Goal: Navigation & Orientation: Find specific page/section

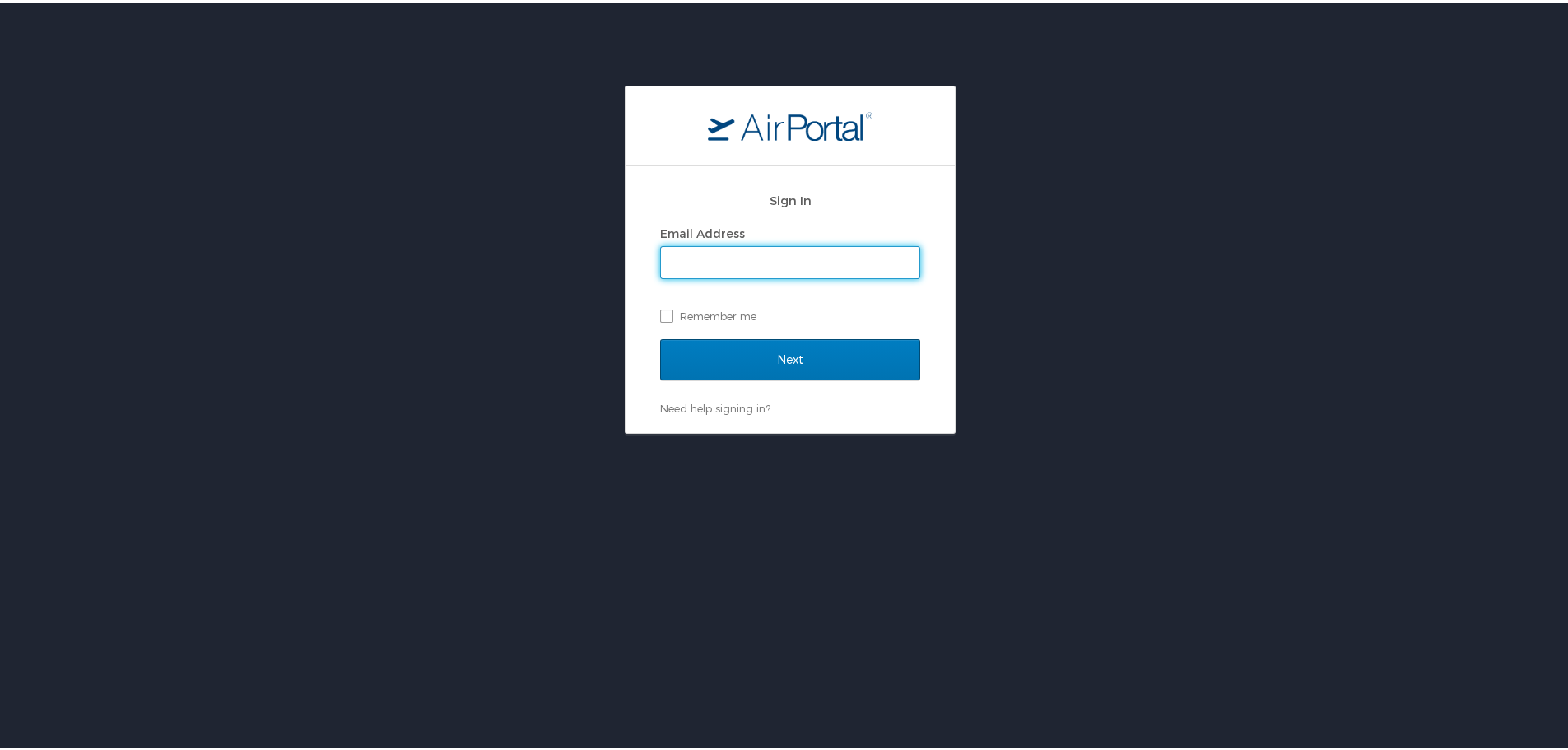
click at [737, 256] on input "Email Address" at bounding box center [789, 259] width 258 height 31
type input "Caleb.Marble@la.gov"
click at [662, 314] on label "Remember me" at bounding box center [789, 313] width 260 height 25
click at [662, 314] on input "Remember me" at bounding box center [664, 311] width 10 height 10
checkbox input "true"
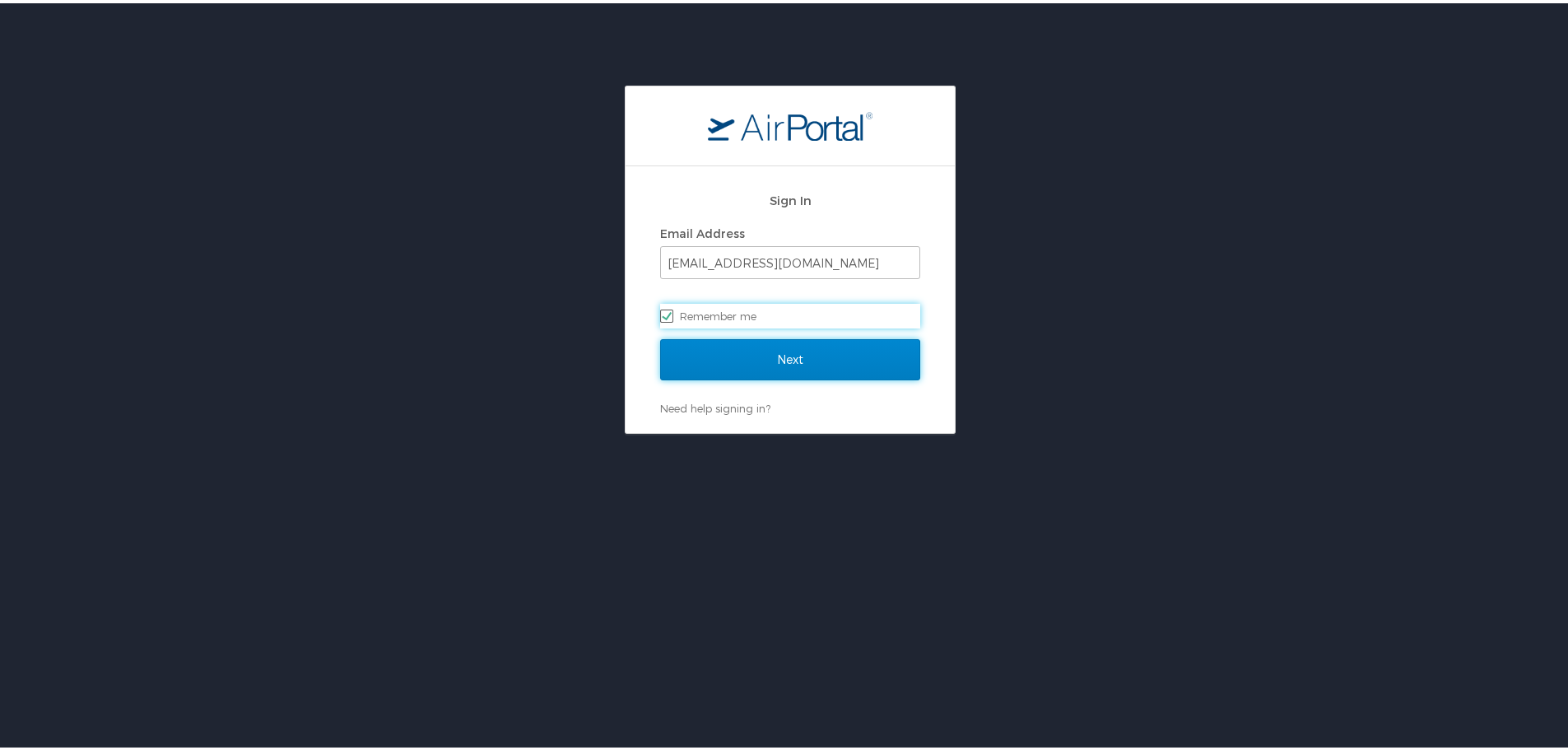
click at [702, 343] on input "Next" at bounding box center [789, 355] width 260 height 41
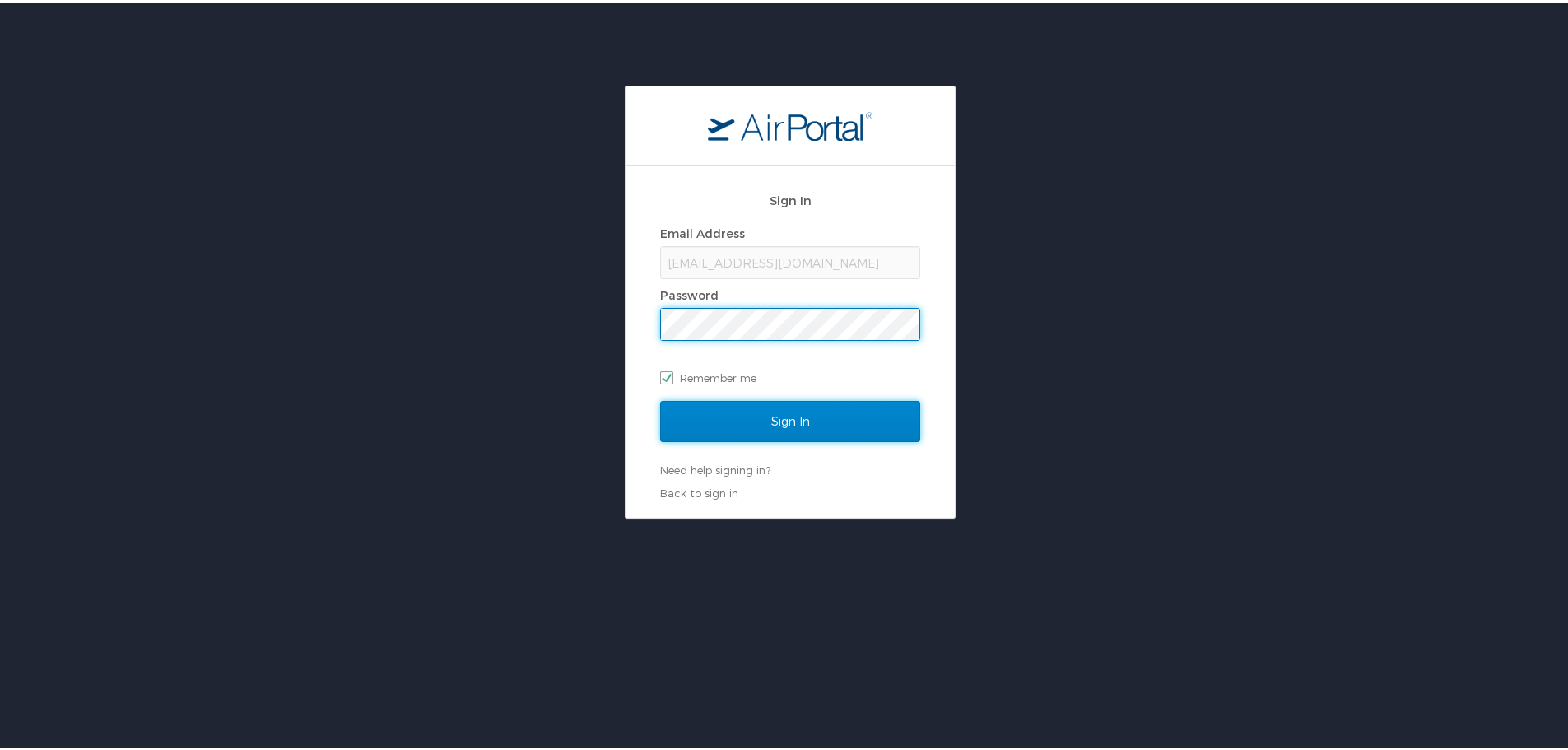
click at [708, 413] on input "Sign In" at bounding box center [789, 417] width 260 height 41
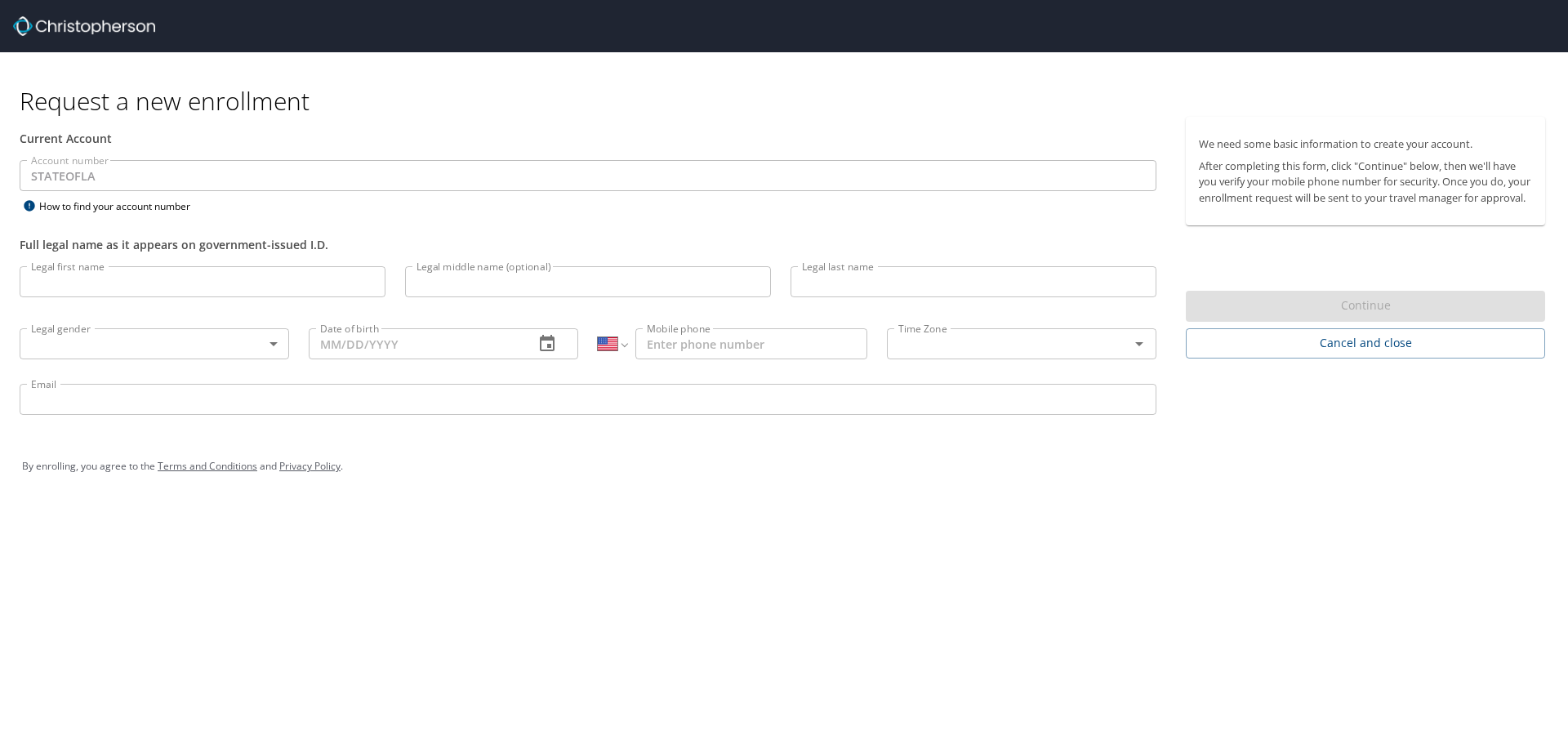
select select "US"
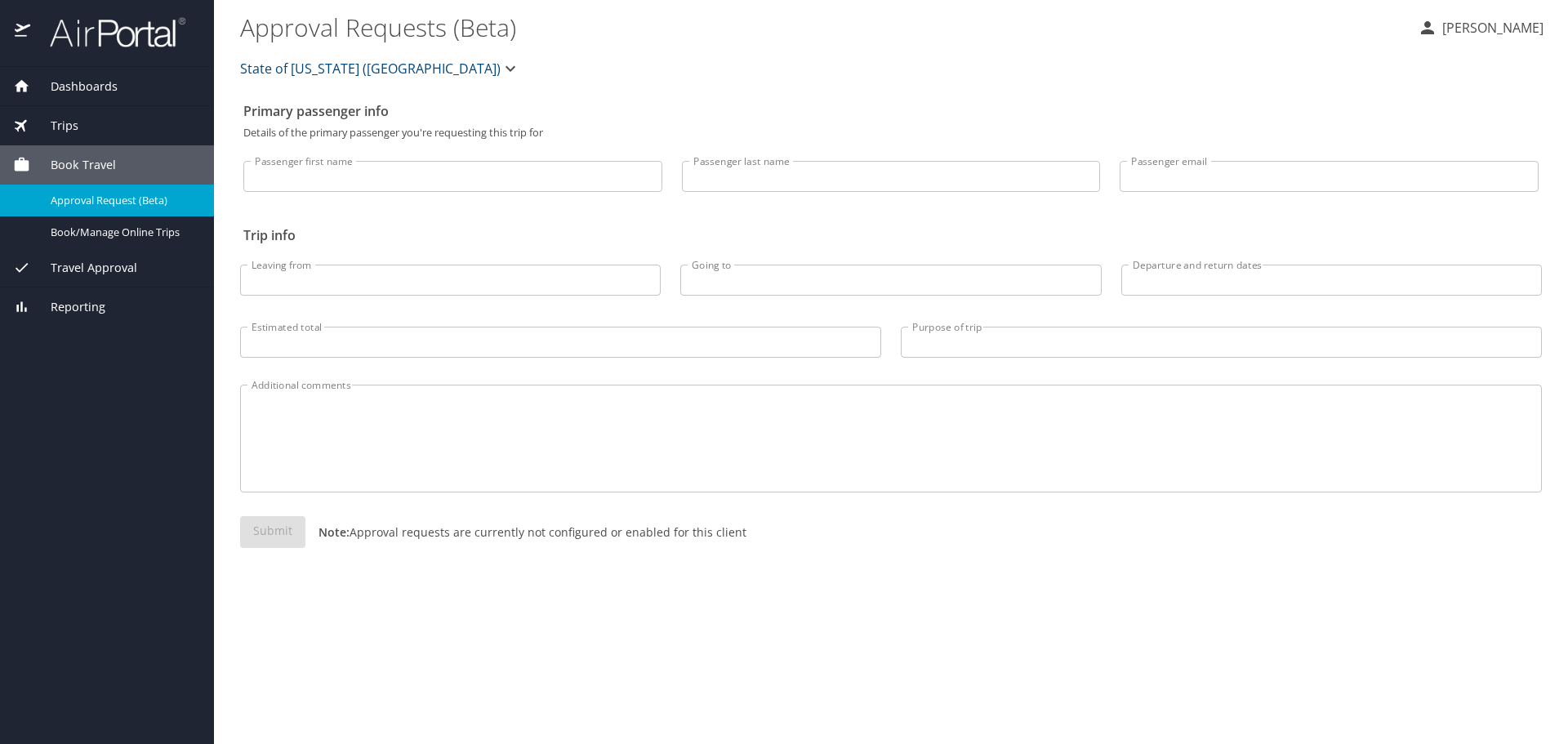
select select "US"
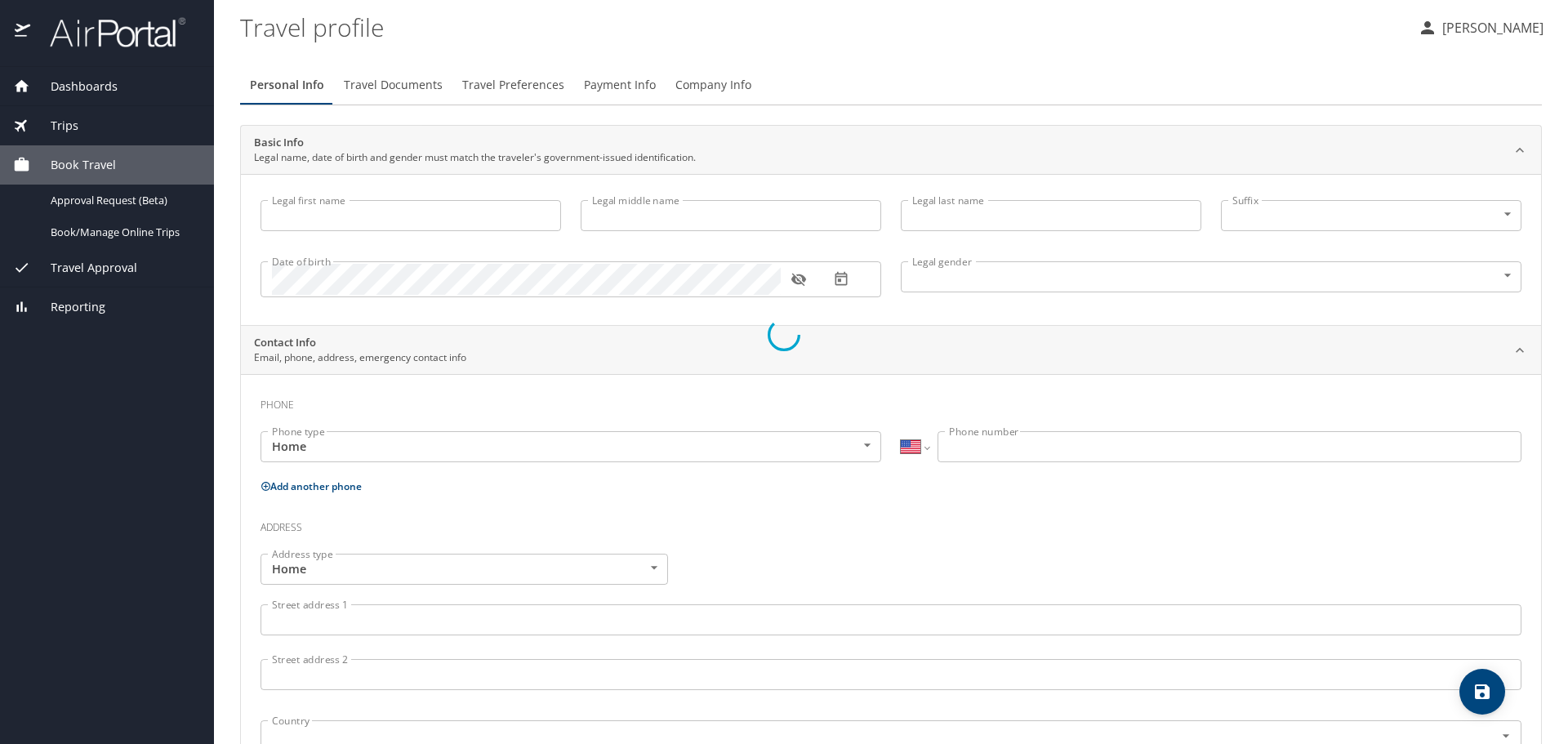
type input "Caleb"
type input "[PERSON_NAME]"
type input "Marble"
type input "Male"
select select "US"
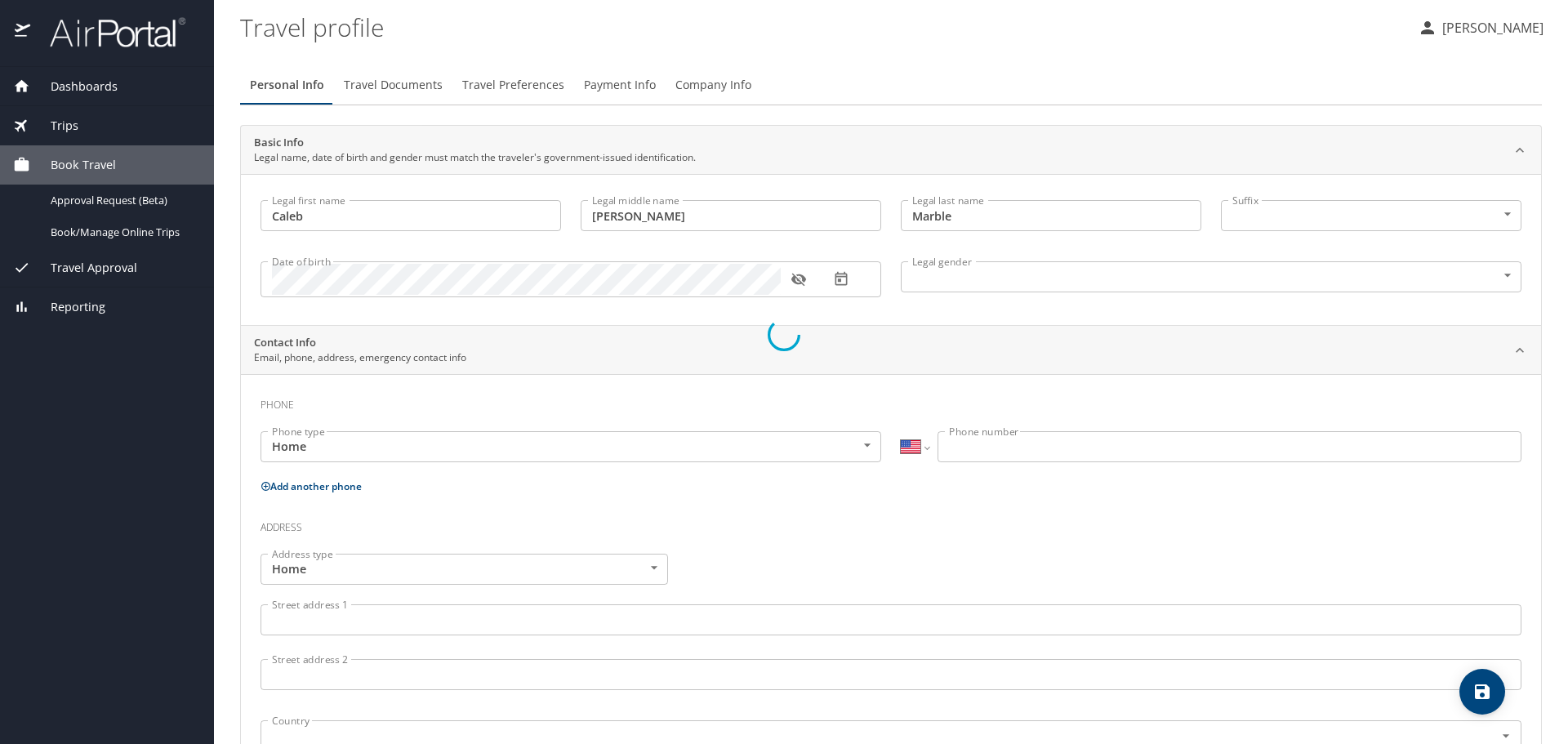
select select "US"
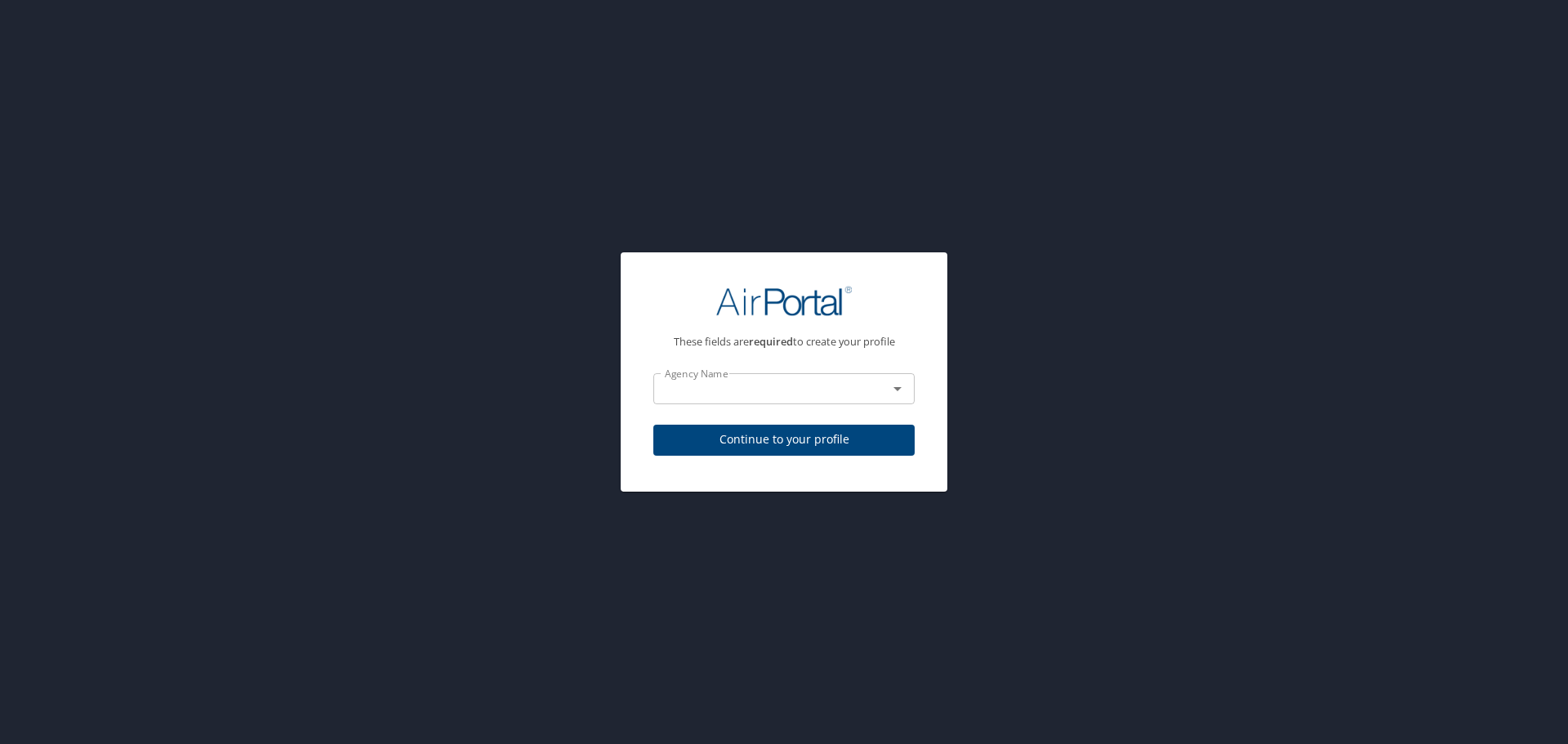
click at [712, 400] on div "Agency Name" at bounding box center [784, 389] width 261 height 31
click at [897, 391] on icon "Open" at bounding box center [897, 389] width 20 height 20
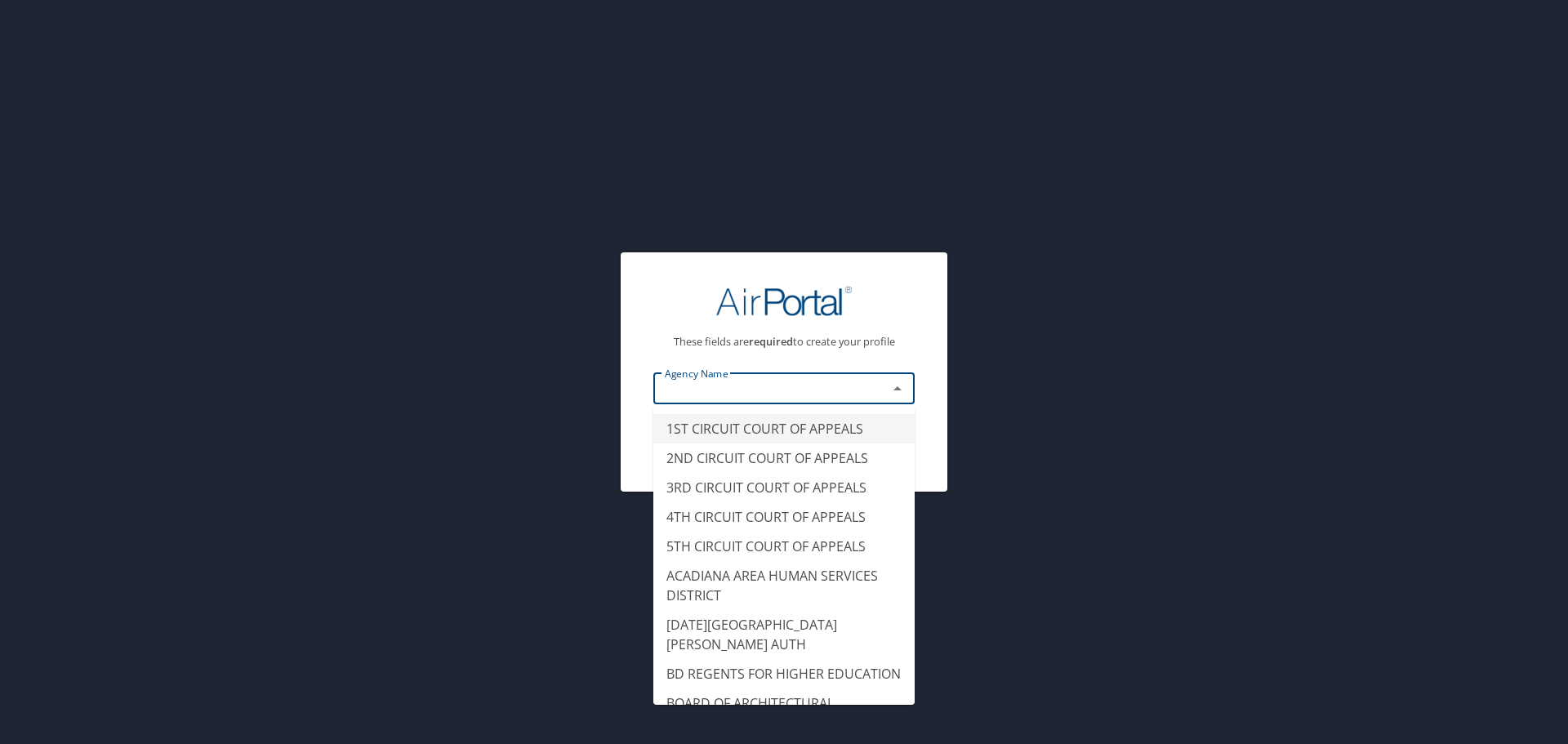
type input "1ST CIRCUIT COURT OF APPEALS"
click at [342, 404] on div "These fields are required to create your profile Agency Name 1ST CIRCUIT COURT …" at bounding box center [784, 372] width 1568 height 744
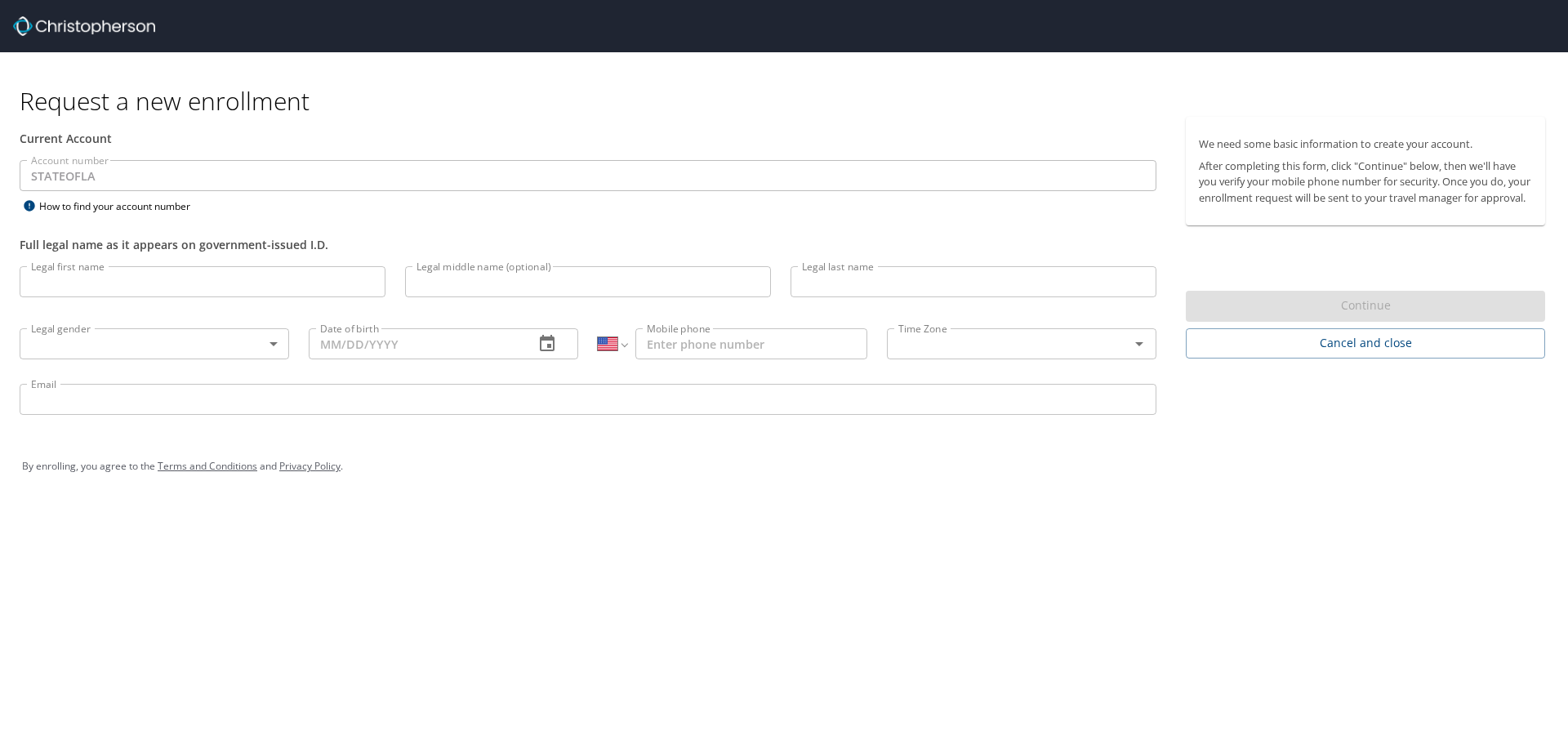
select select "US"
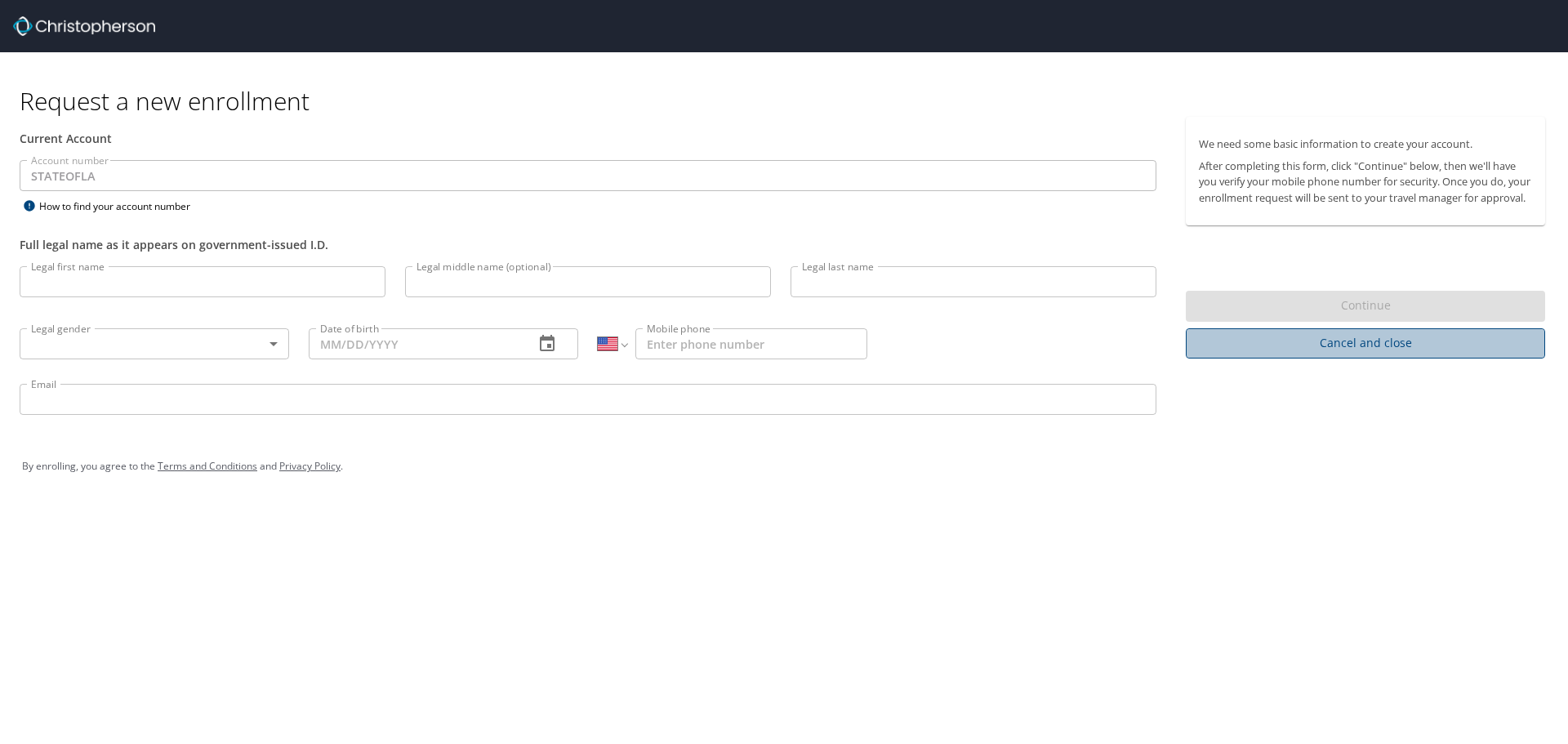
click at [1343, 354] on span "Cancel and close" at bounding box center [1366, 343] width 333 height 21
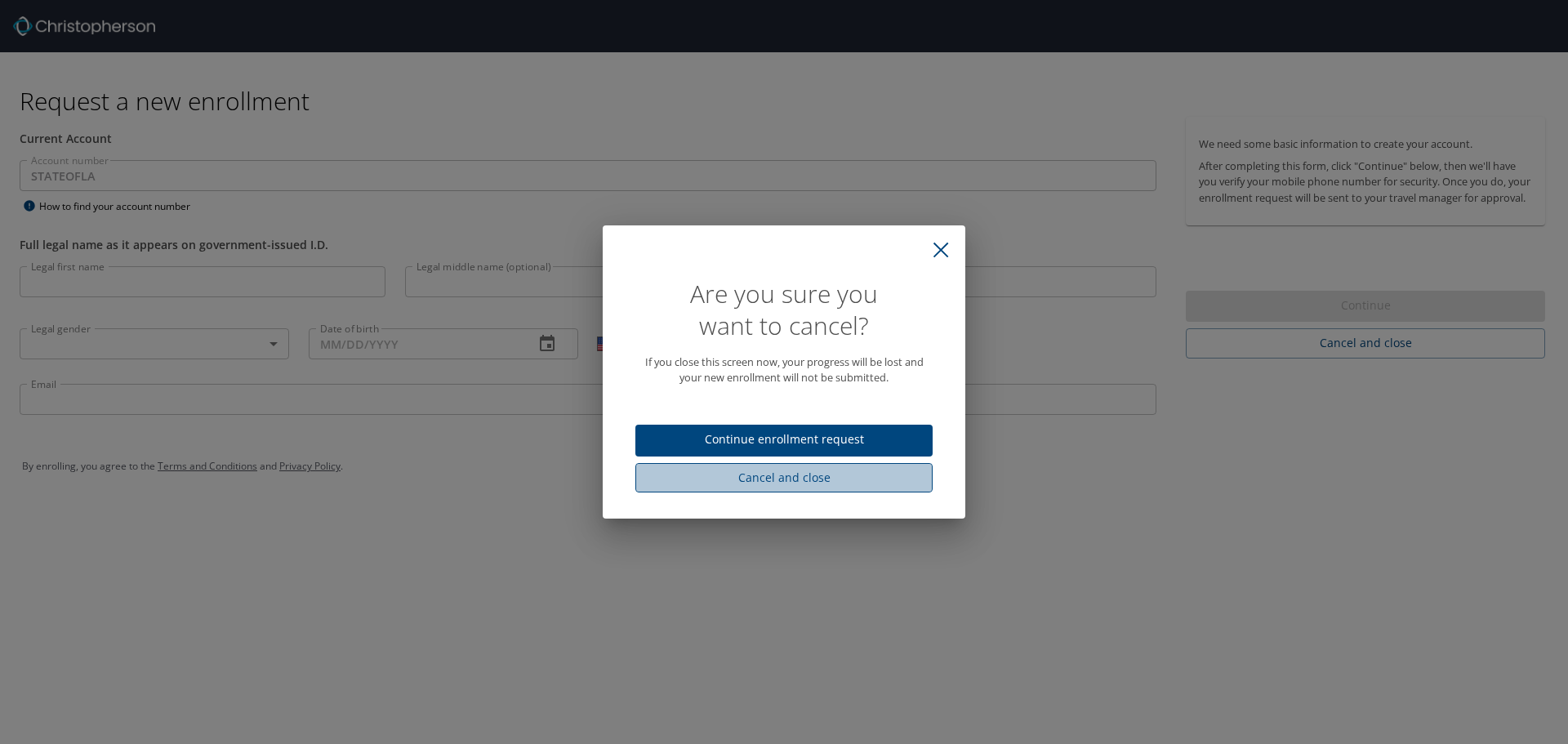
click at [788, 480] on span "Cancel and close" at bounding box center [784, 478] width 271 height 21
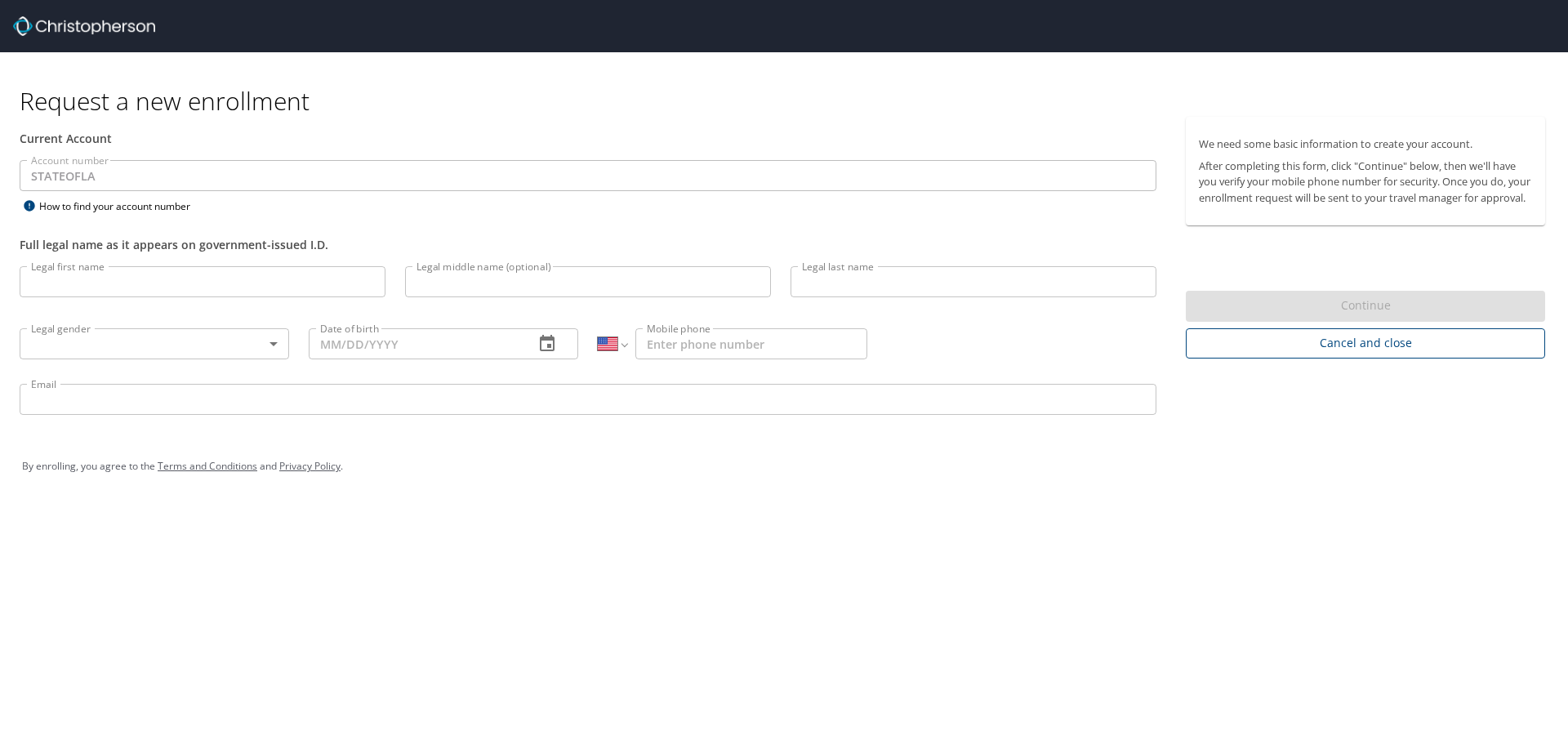
click at [1337, 354] on span "Cancel and close" at bounding box center [1366, 343] width 333 height 21
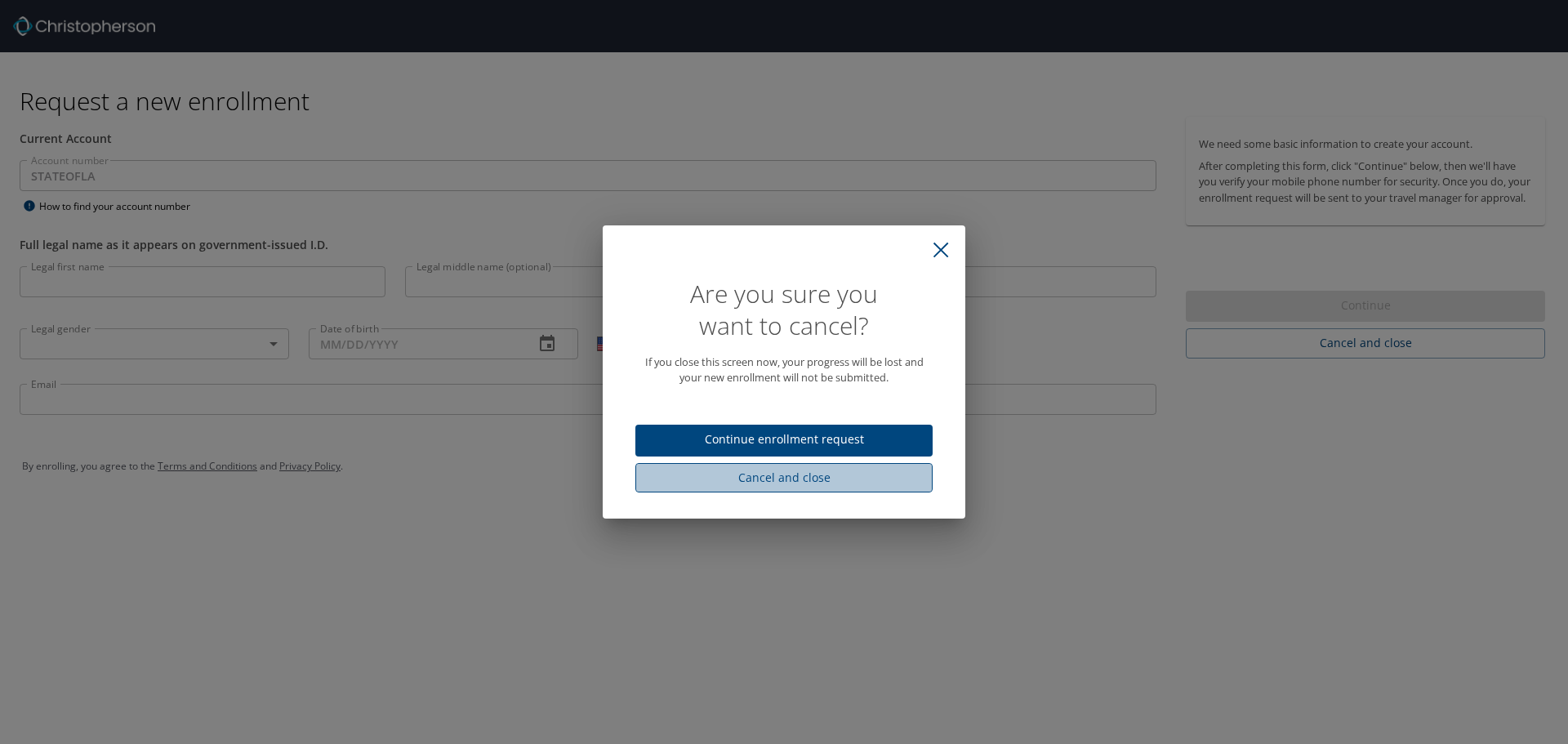
click at [777, 479] on span "Cancel and close" at bounding box center [784, 478] width 271 height 21
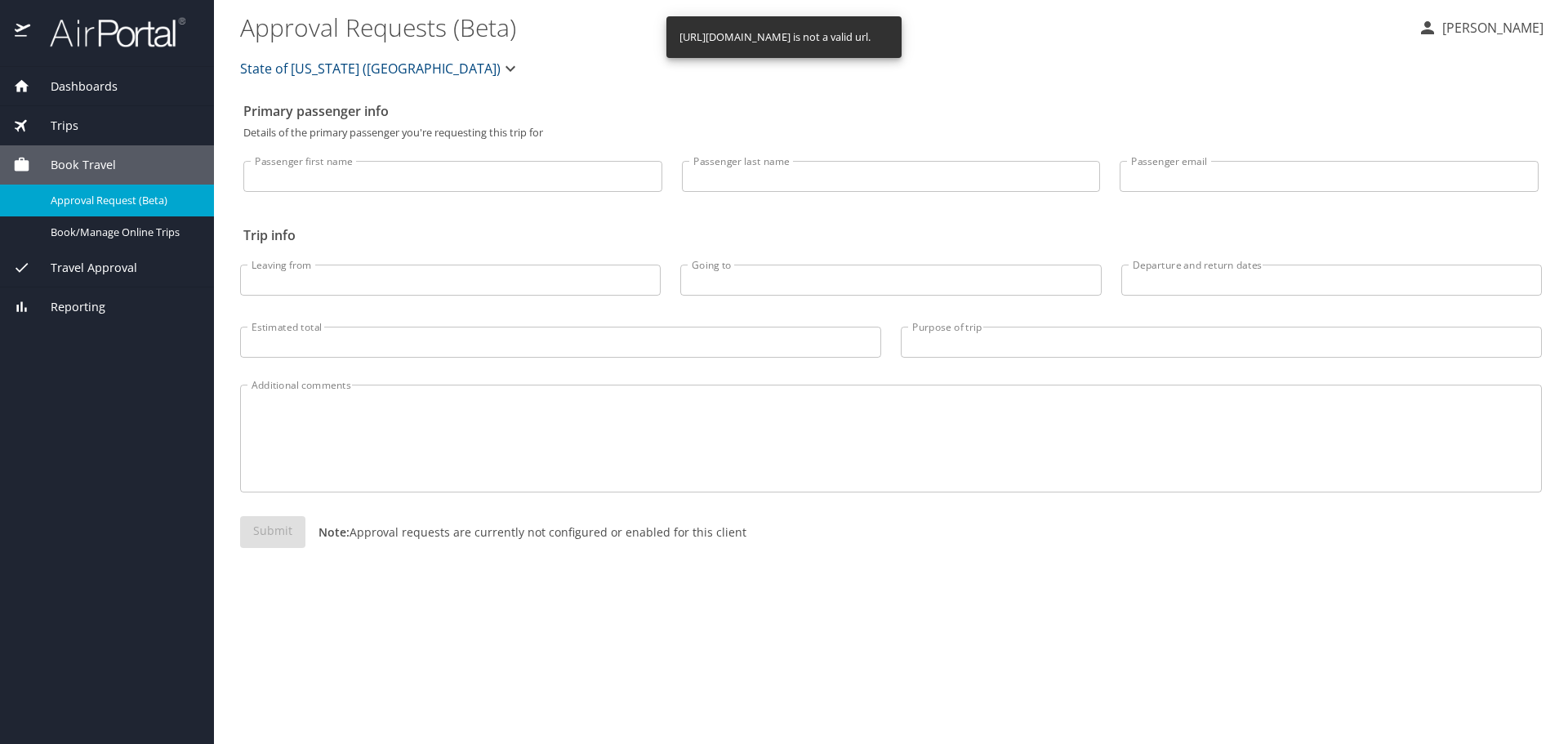
select select "US"
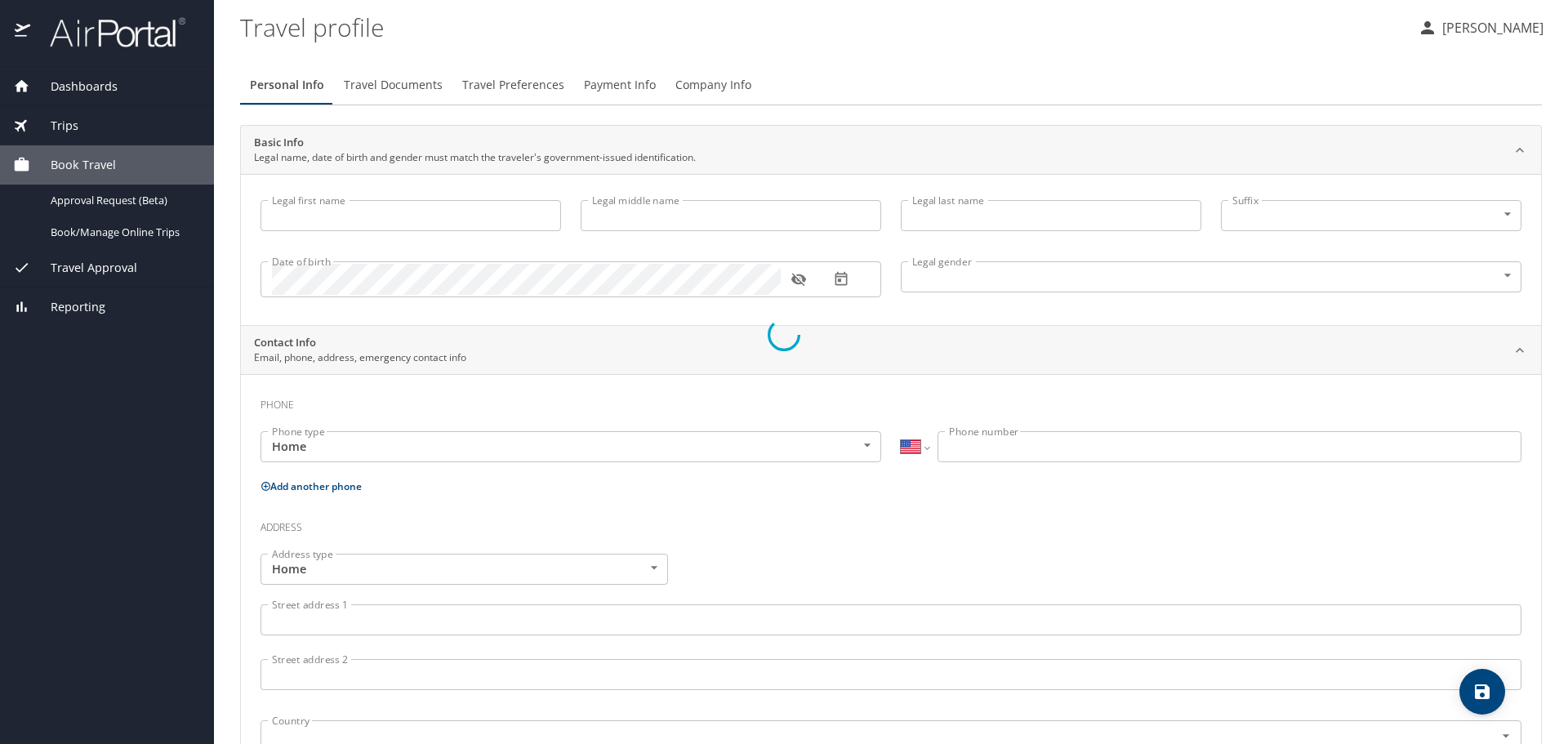
type input "Caleb"
type input "[PERSON_NAME]"
type input "Marble"
type input "[DEMOGRAPHIC_DATA]"
select select "US"
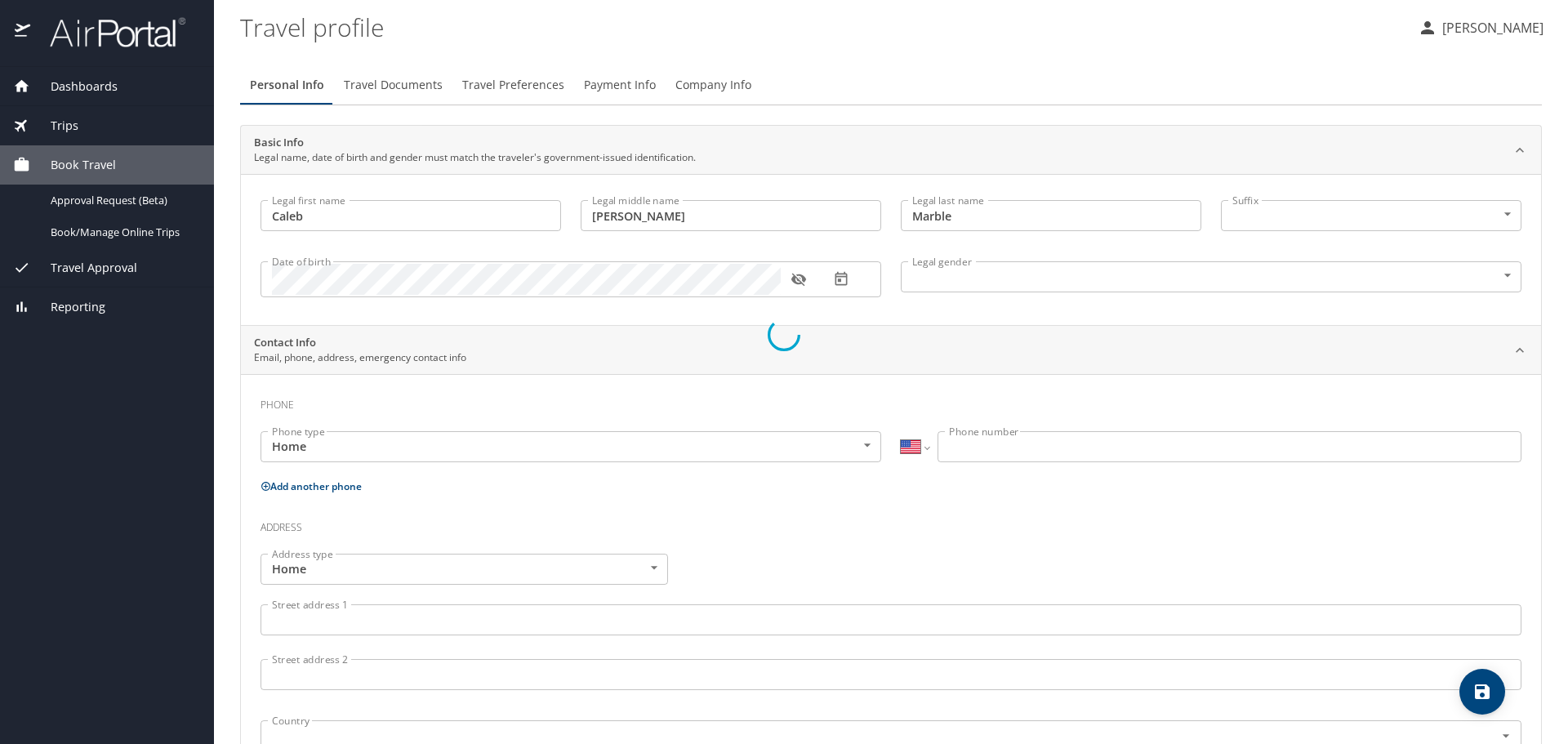
select select "US"
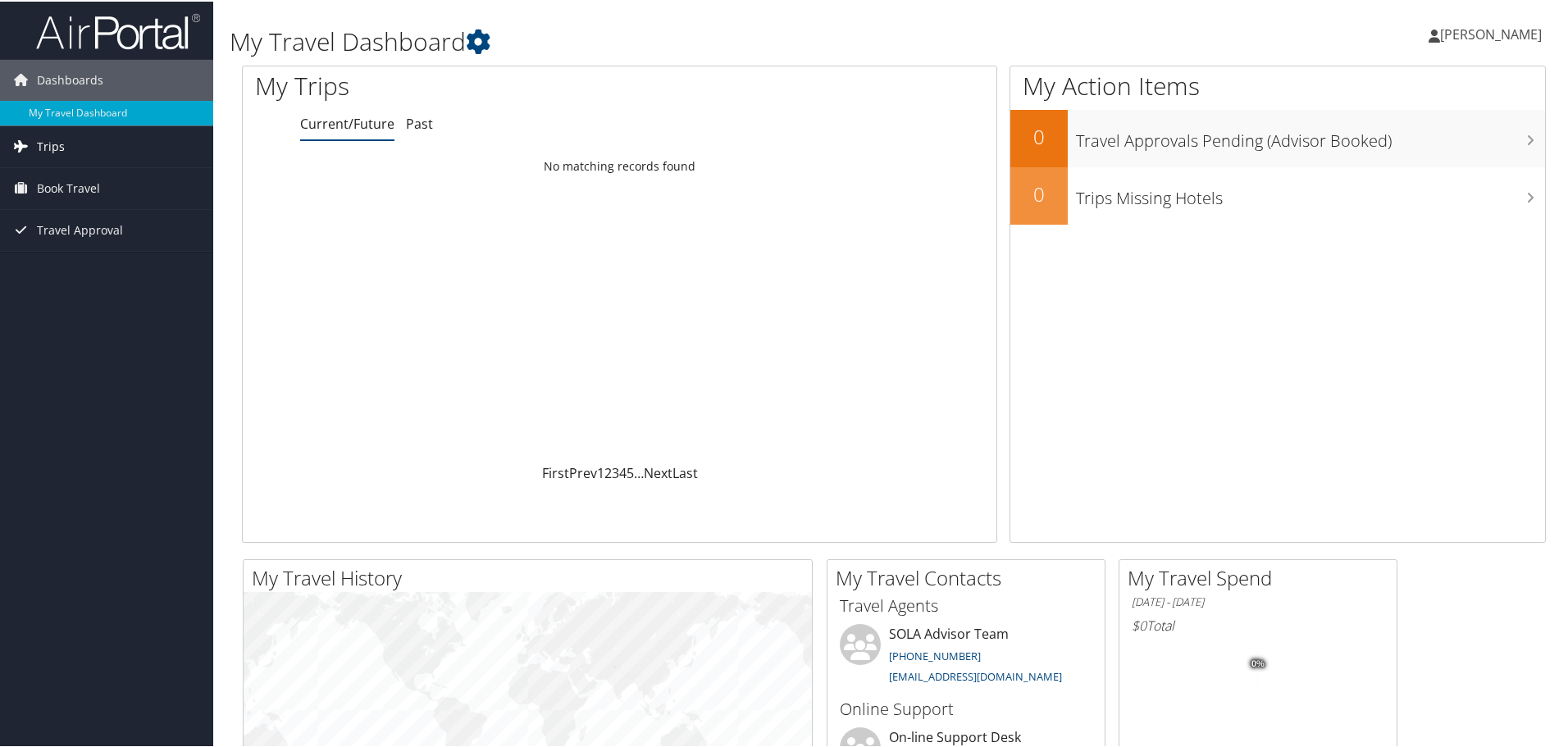
click at [54, 141] on span "Trips" at bounding box center [50, 144] width 28 height 41
click at [103, 177] on link "Current/Future Trips" at bounding box center [106, 177] width 214 height 25
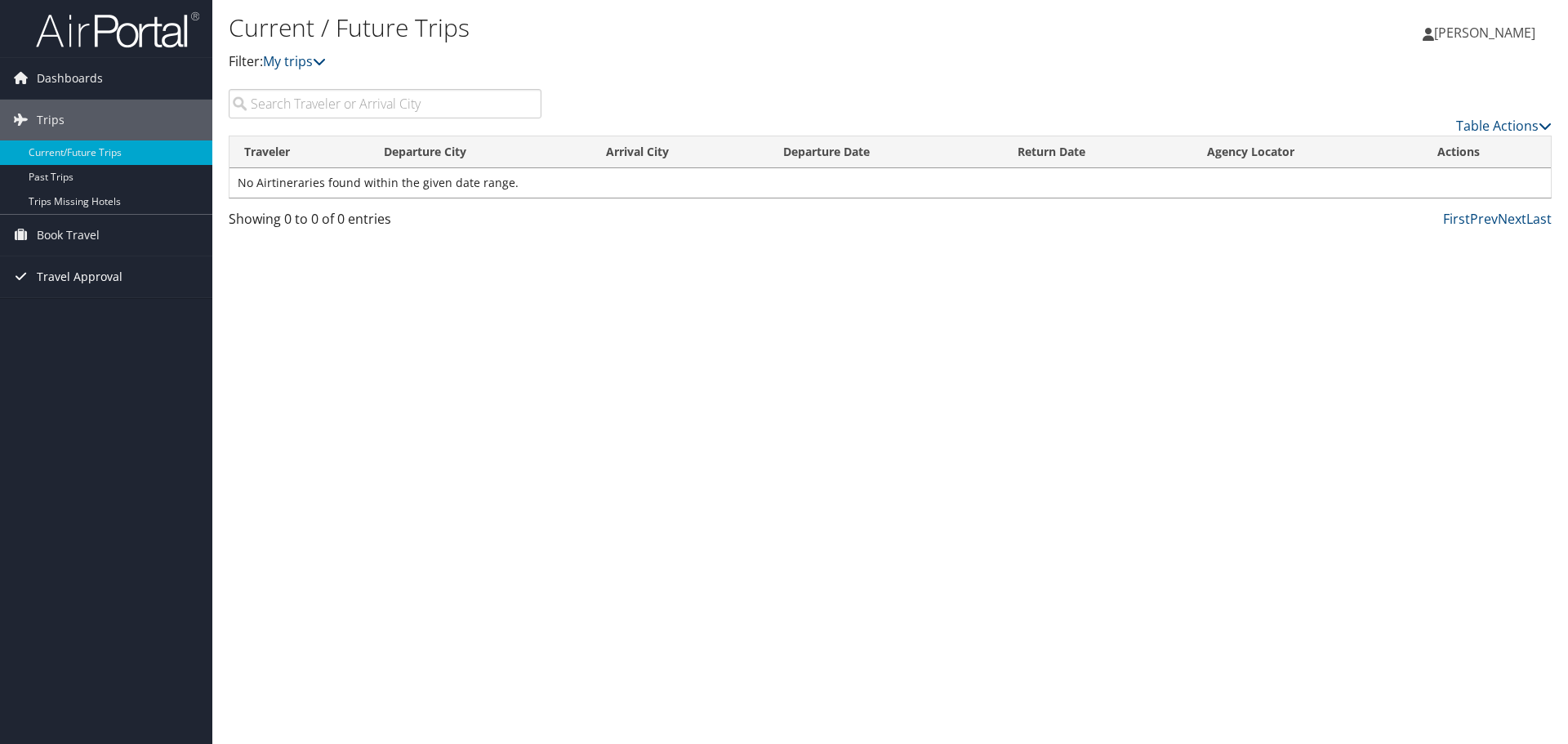
click at [64, 280] on span "Travel Approval" at bounding box center [79, 276] width 86 height 41
click at [72, 310] on link "Pending Trip Approvals" at bounding box center [106, 309] width 213 height 25
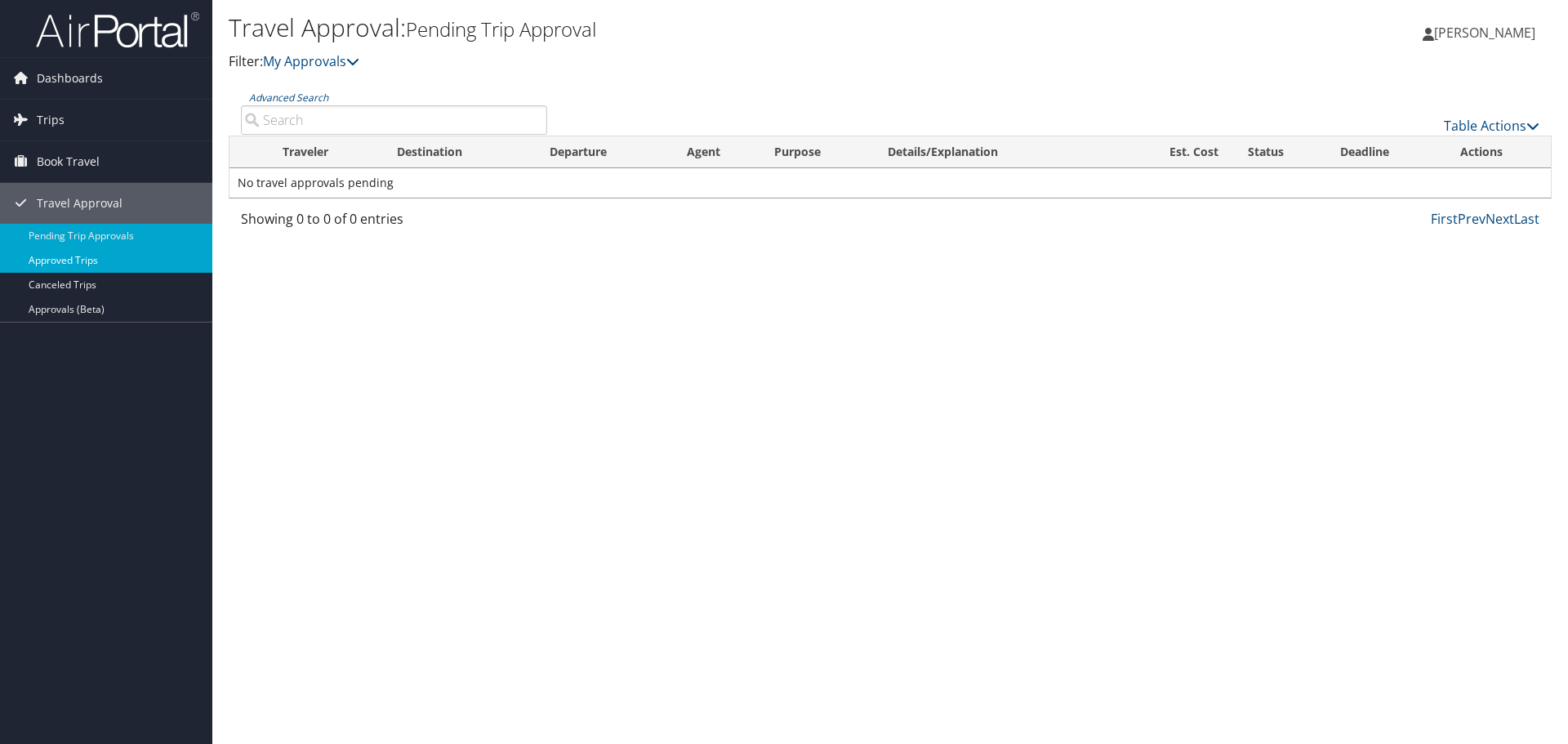
click at [89, 260] on link "Approved Trips" at bounding box center [106, 260] width 213 height 25
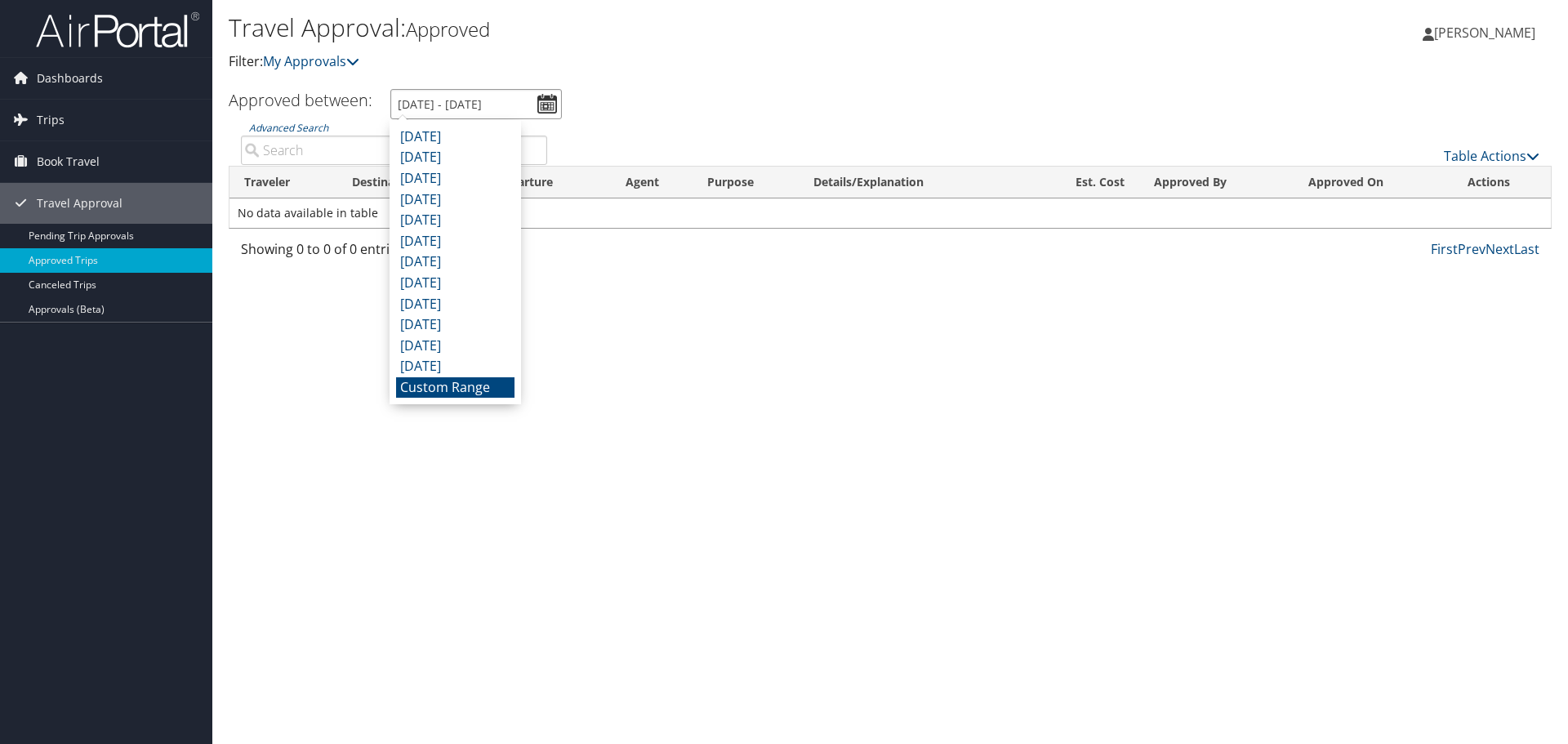
click at [549, 98] on input "[DATE] - [DATE]" at bounding box center [476, 104] width 171 height 30
click at [477, 385] on li "Custom Range" at bounding box center [455, 388] width 118 height 21
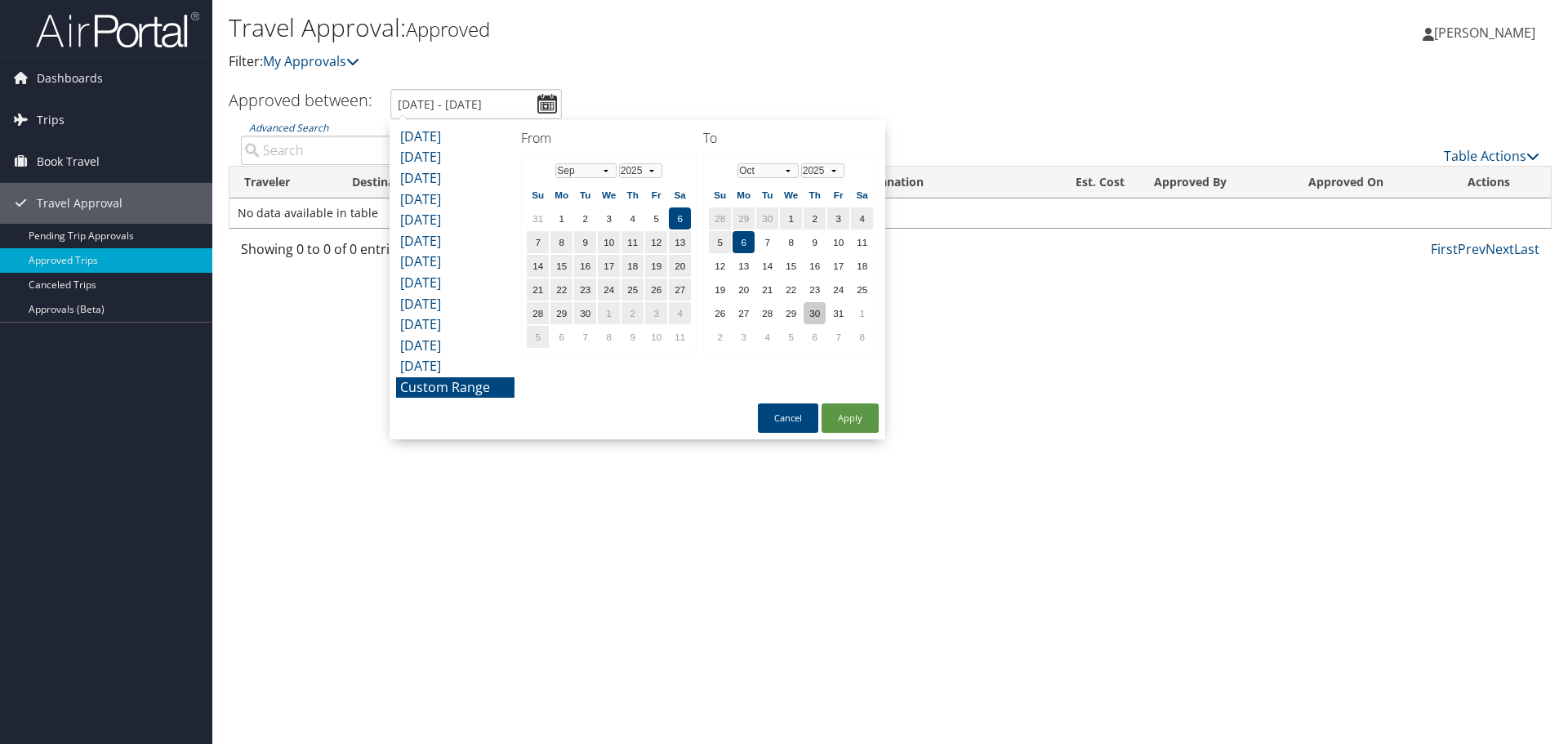
click at [818, 312] on td "30" at bounding box center [814, 312] width 22 height 22
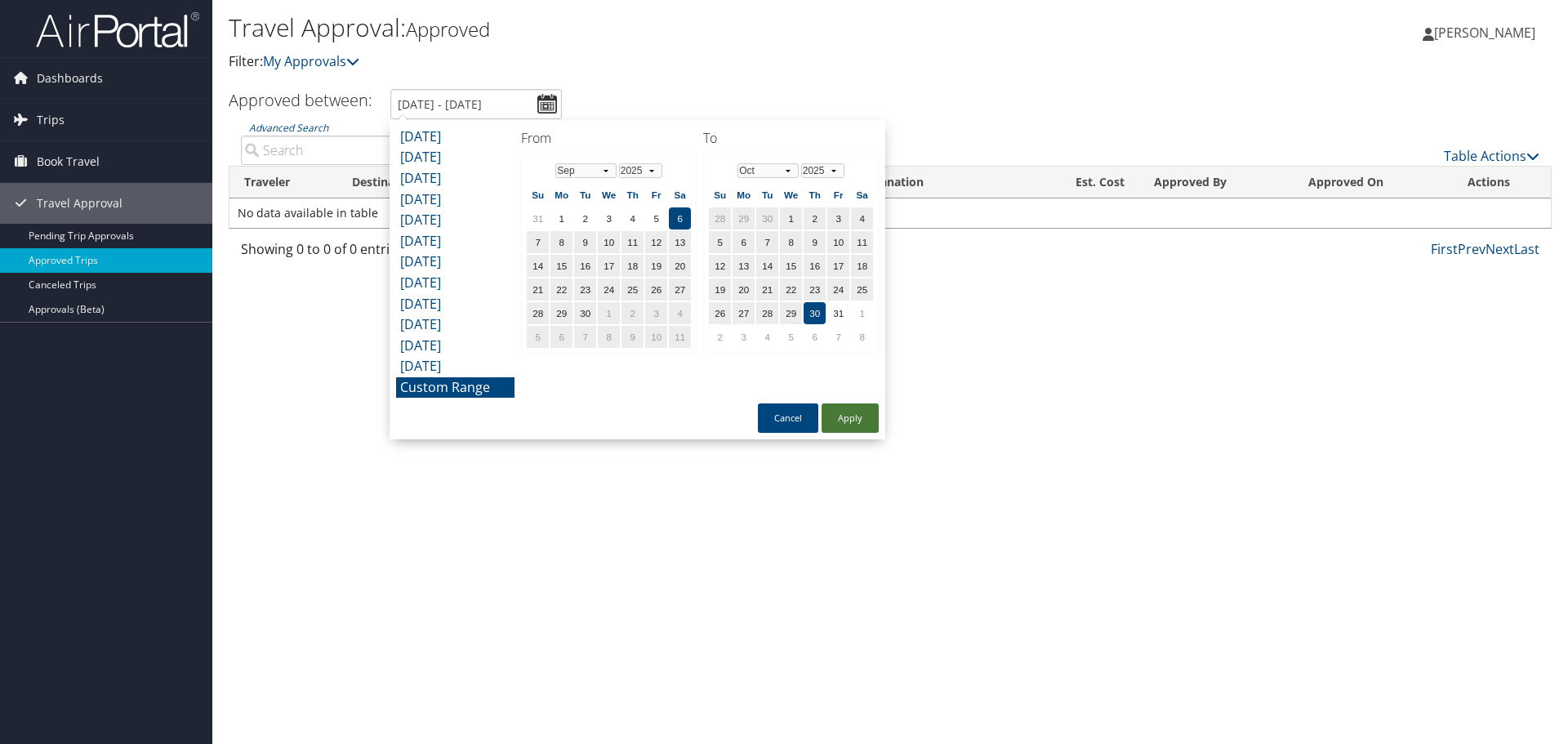
click at [864, 418] on button "Apply" at bounding box center [850, 418] width 57 height 29
type input "9/6/2025 - 10/30/2025"
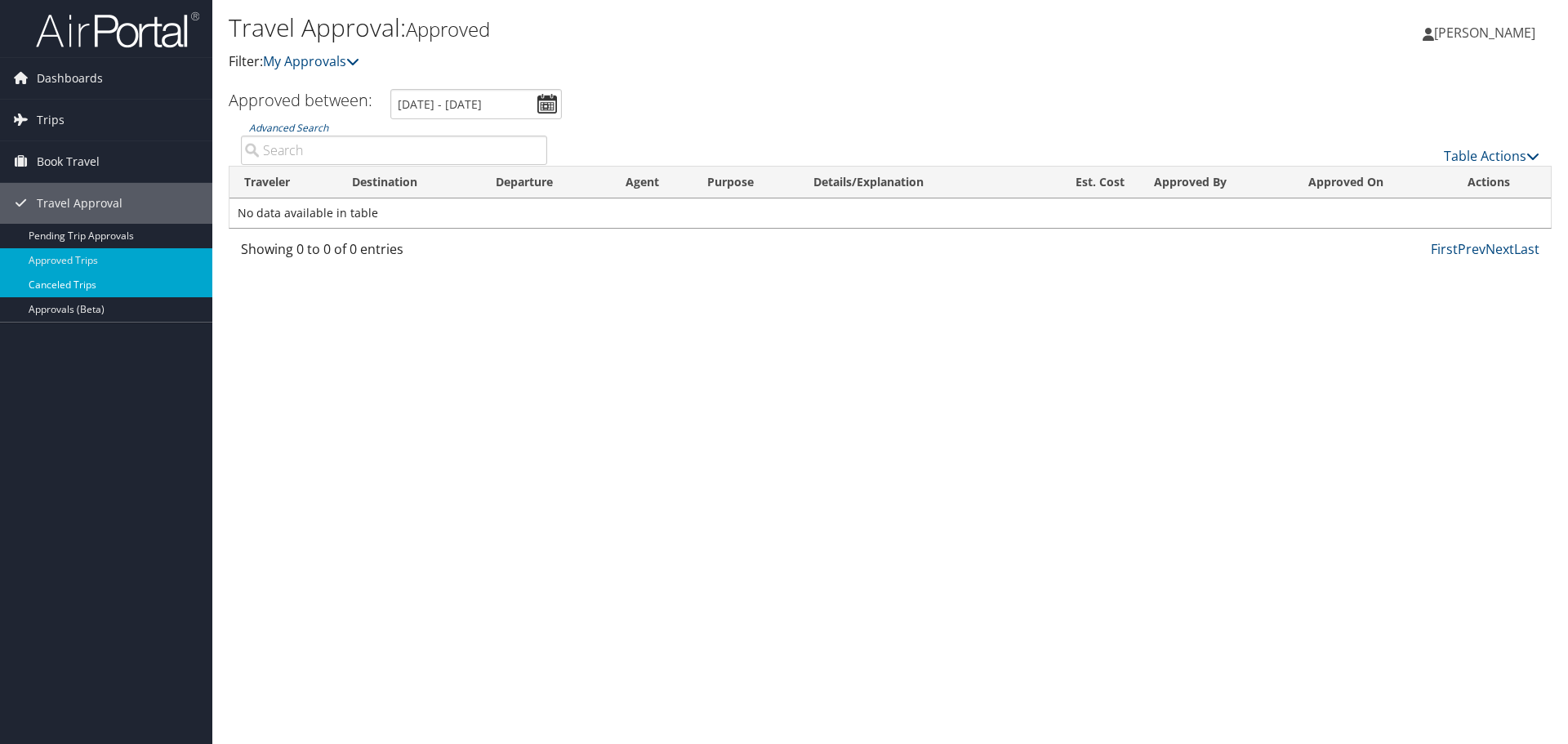
click at [105, 287] on link "Canceled Trips" at bounding box center [106, 285] width 213 height 25
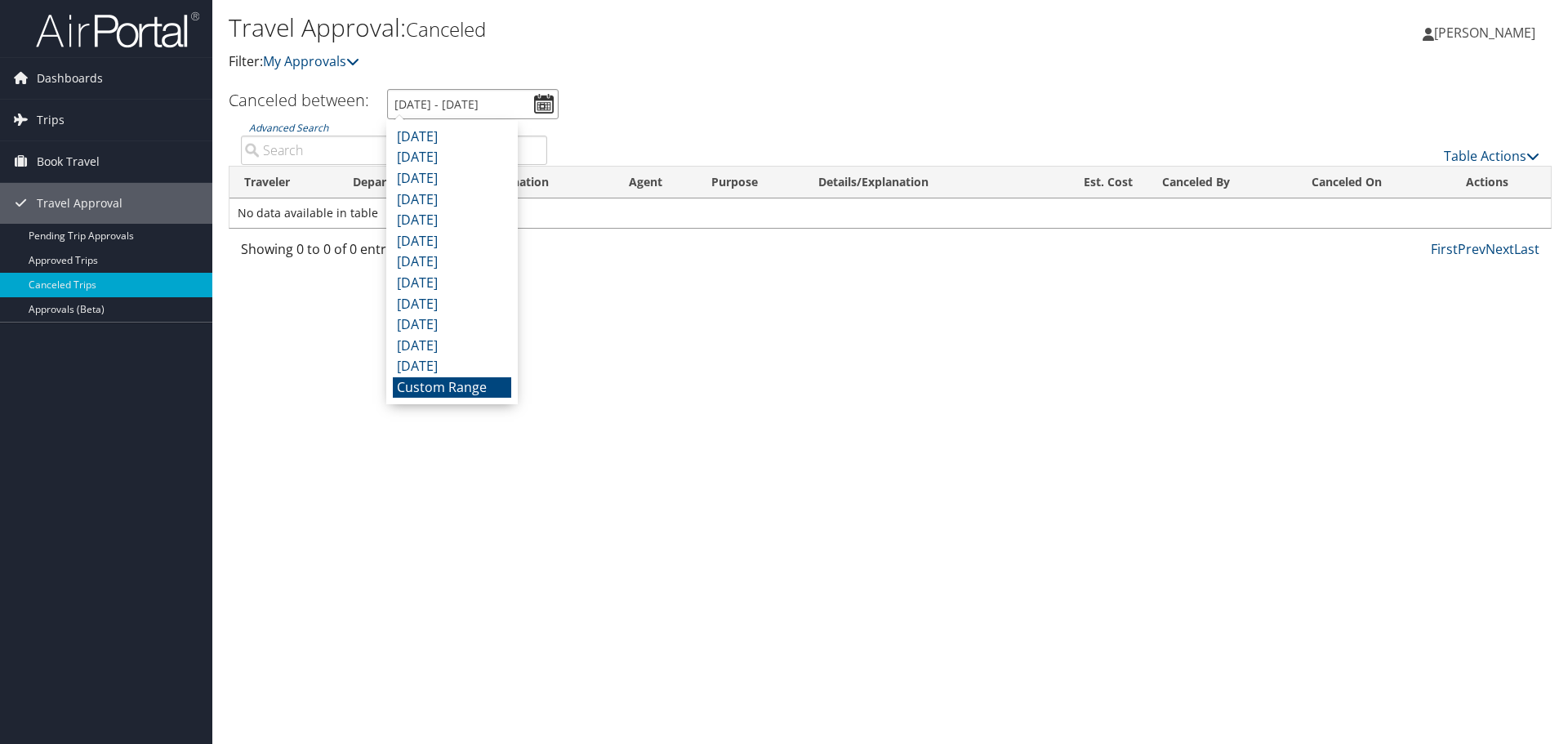
click at [543, 98] on input "9/6/2025 - 10/6/2025" at bounding box center [472, 104] width 171 height 30
click at [470, 391] on li "Custom Range" at bounding box center [451, 388] width 118 height 21
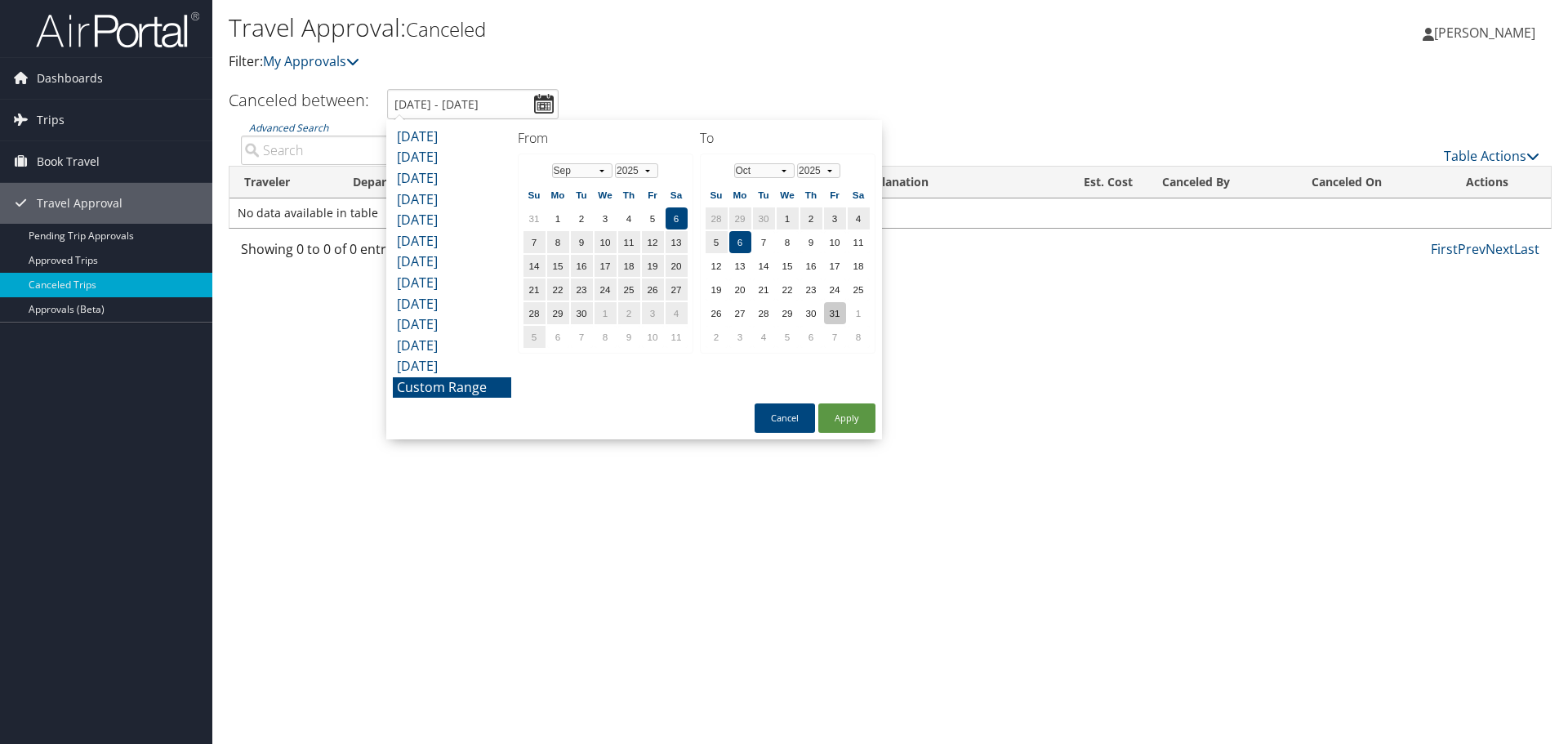
click at [832, 312] on td "31" at bounding box center [834, 312] width 22 height 22
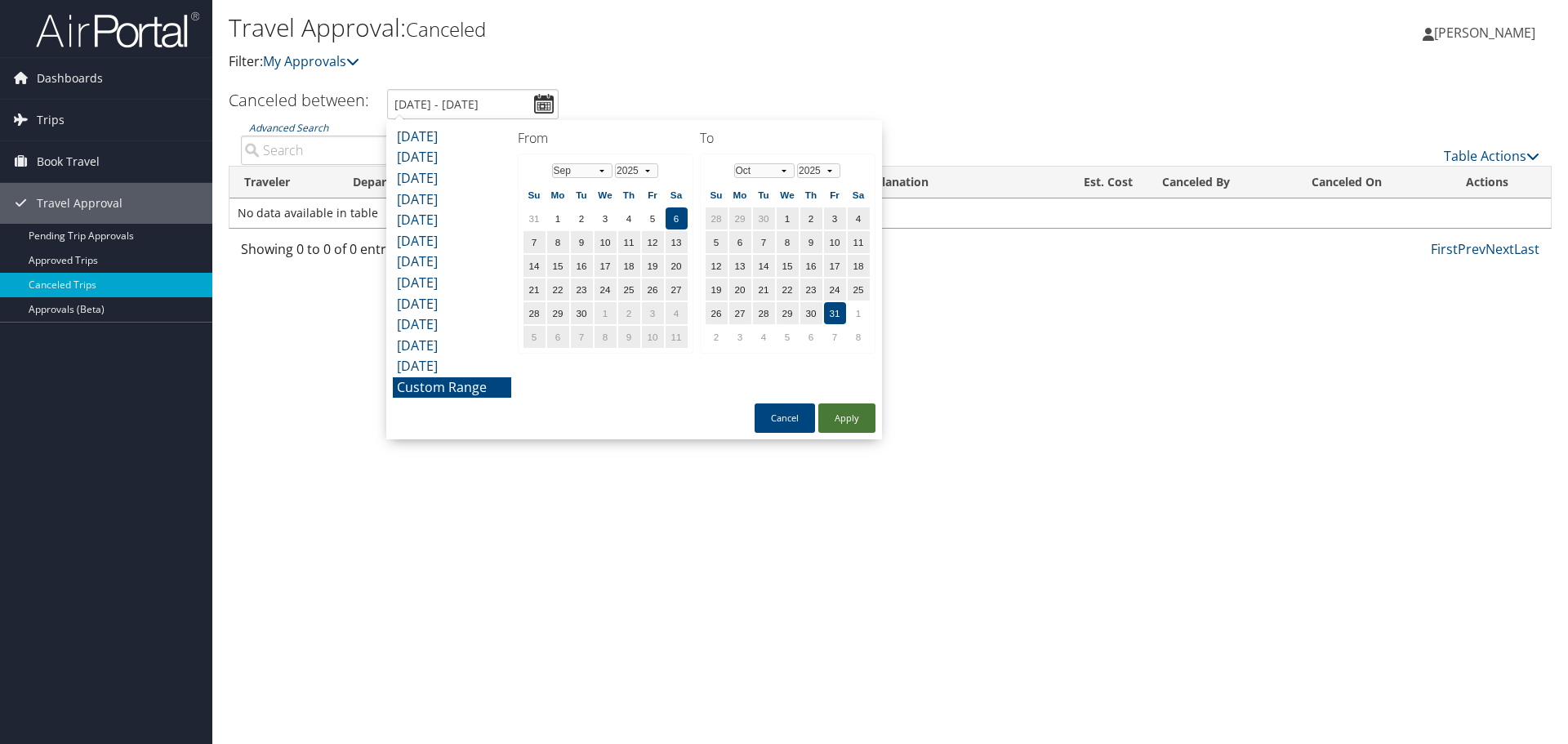
click at [841, 419] on button "Apply" at bounding box center [846, 418] width 57 height 29
type input "9/6/2025 - 10/31/2025"
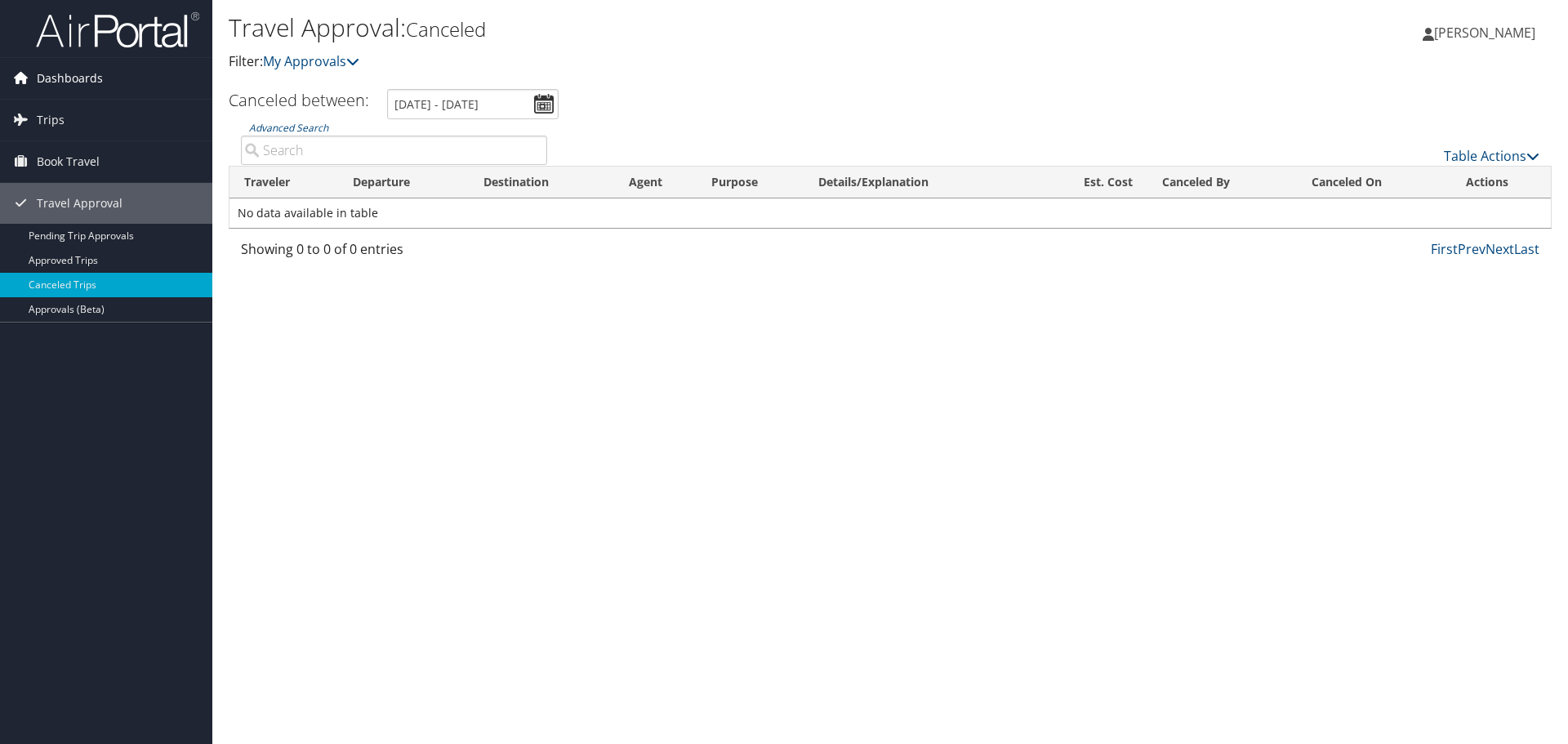
click at [47, 71] on span "Dashboards" at bounding box center [70, 78] width 66 height 41
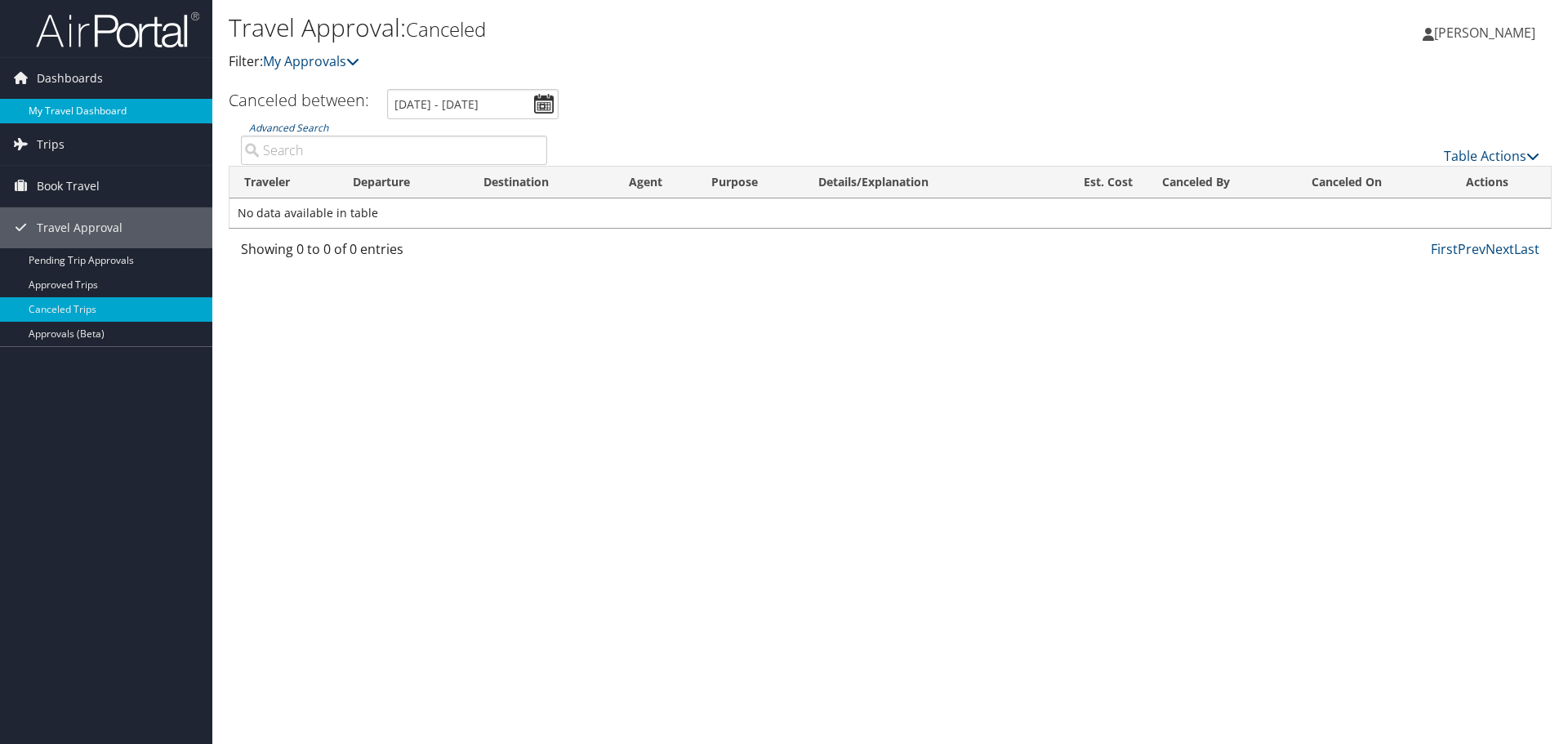
click at [77, 112] on link "My Travel Dashboard" at bounding box center [106, 111] width 213 height 25
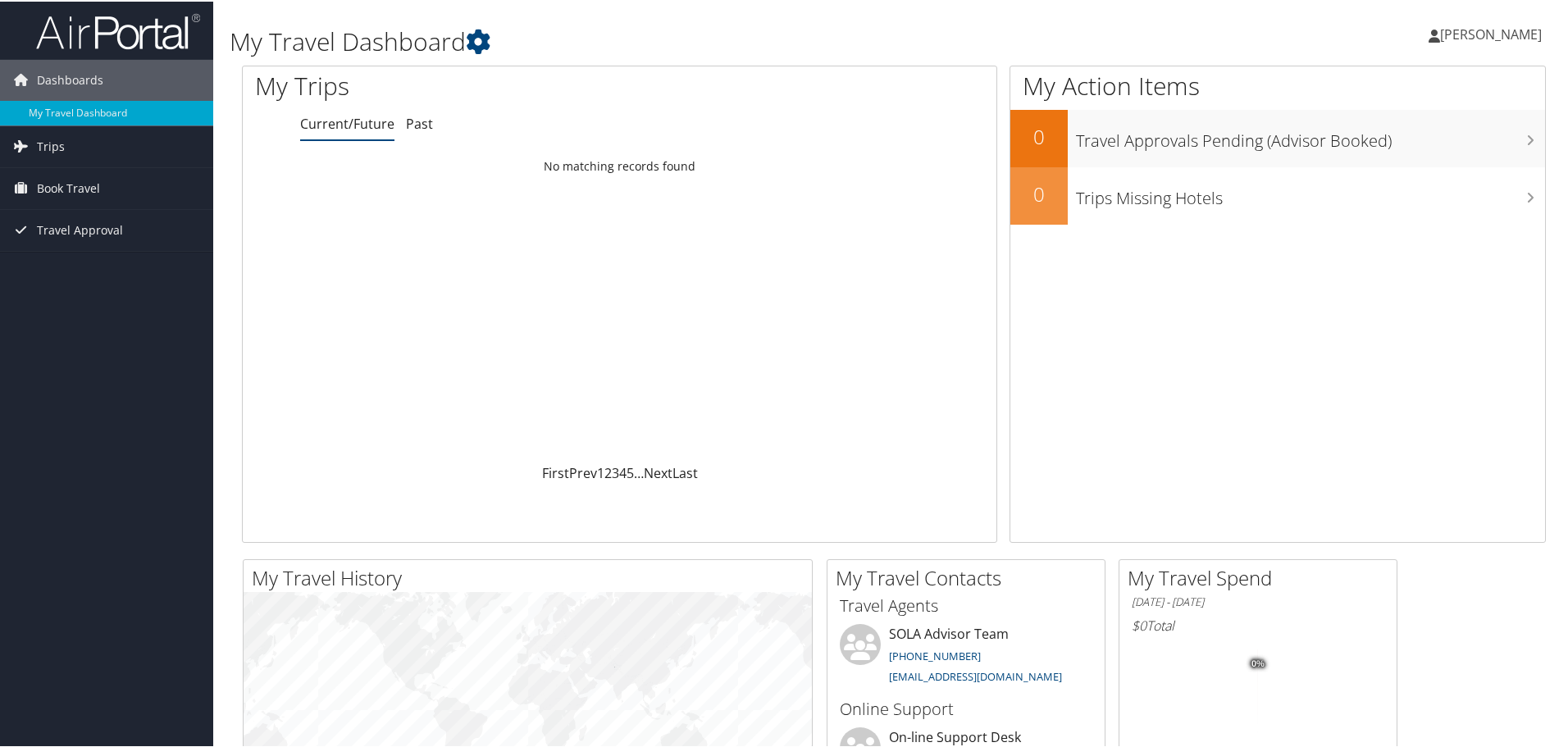
click at [1480, 33] on span "[PERSON_NAME]" at bounding box center [1490, 32] width 102 height 18
click at [1400, 118] on link "Travel Agency Contacts" at bounding box center [1447, 118] width 183 height 28
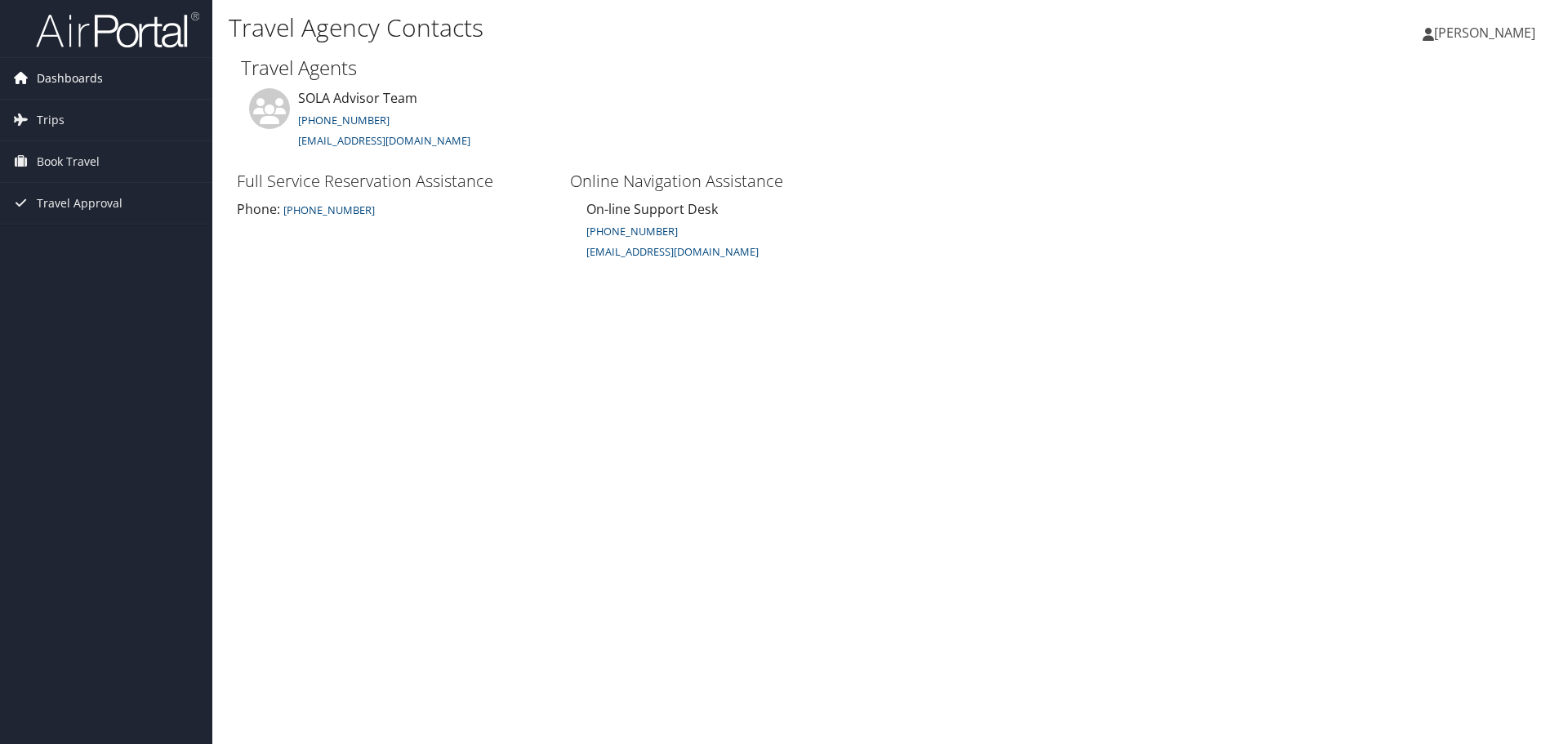
click at [87, 76] on span "Dashboards" at bounding box center [70, 78] width 66 height 41
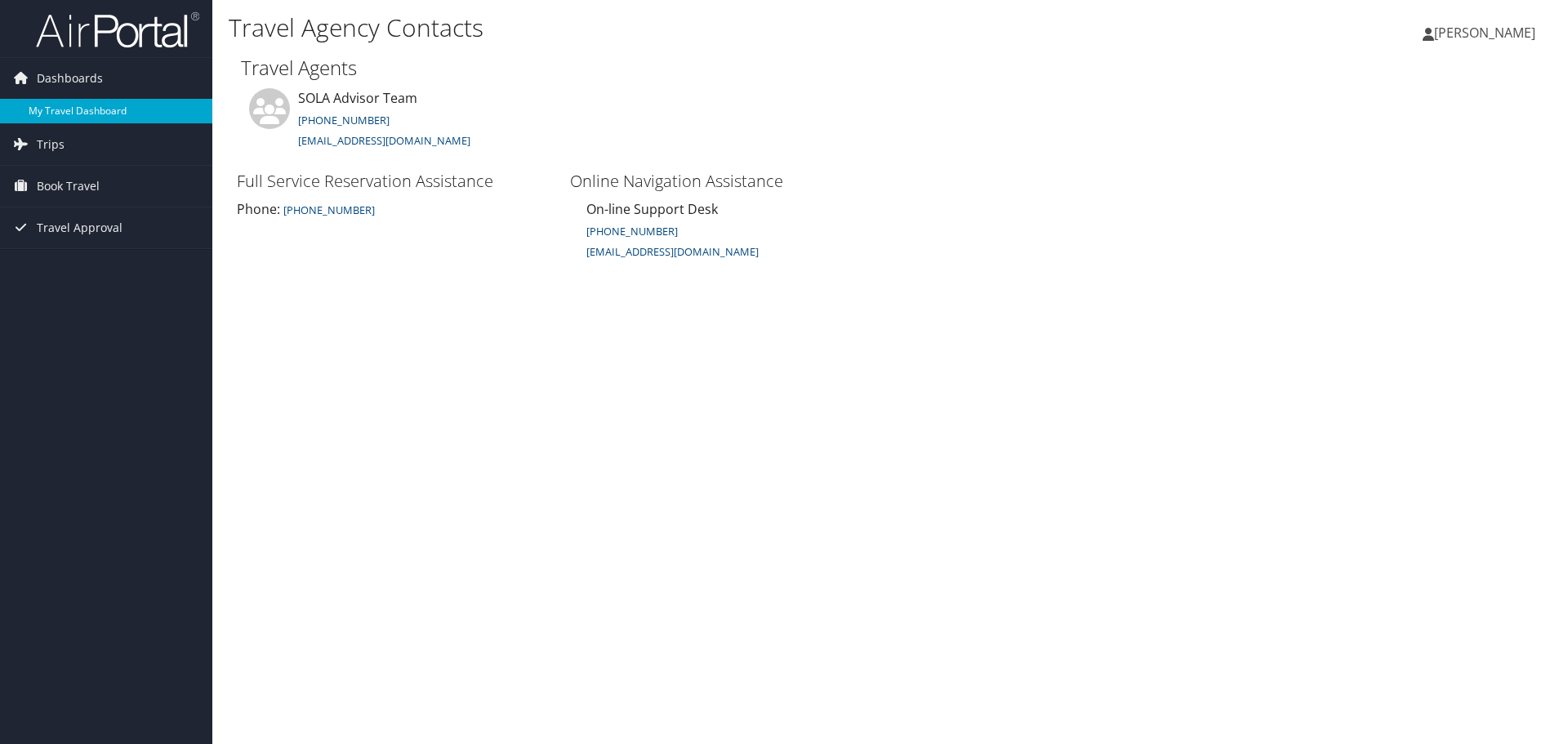
click at [72, 108] on link "My Travel Dashboard" at bounding box center [106, 111] width 213 height 25
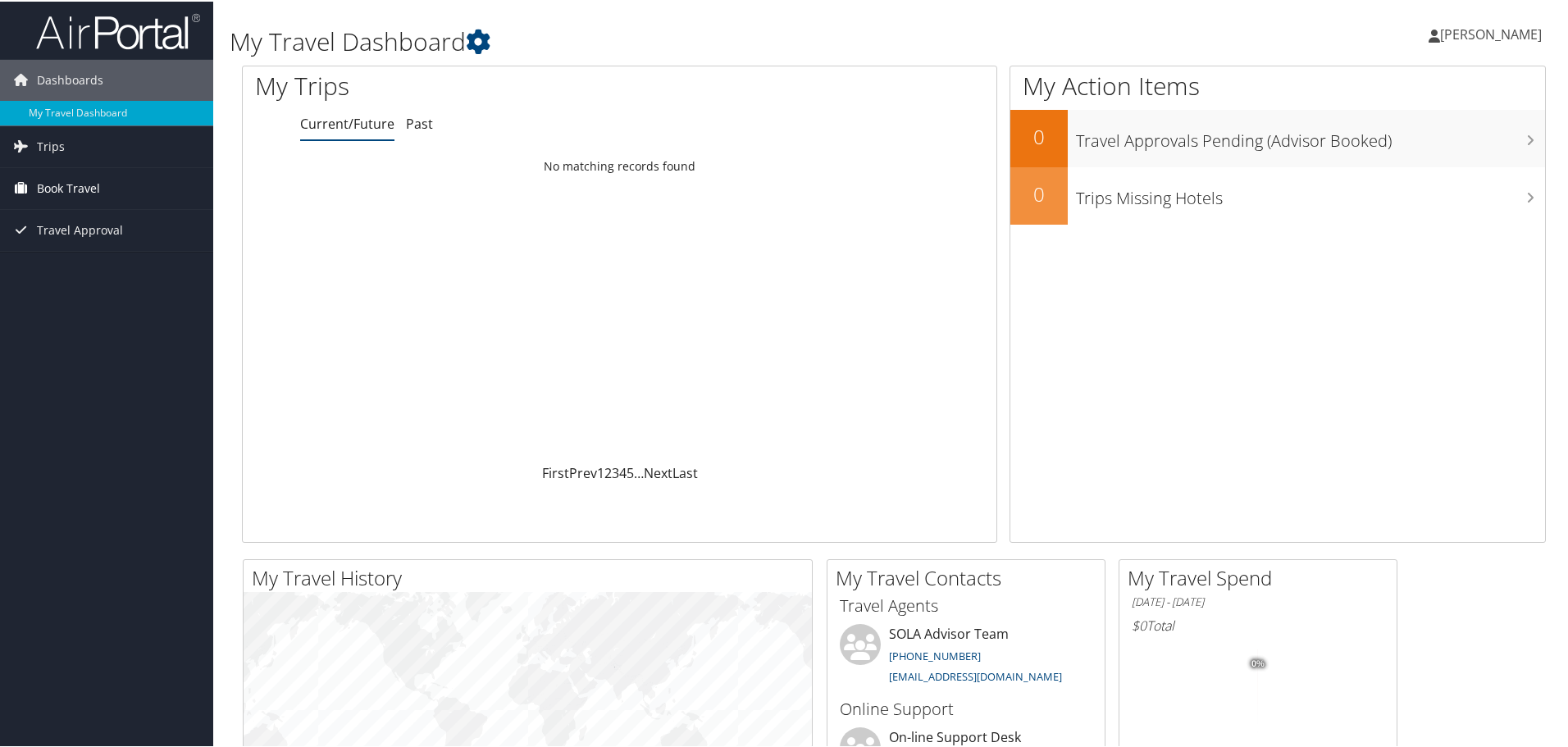
click at [66, 189] on span "Book Travel" at bounding box center [68, 186] width 63 height 41
click at [78, 271] on link "Book/Manage Online Trips" at bounding box center [106, 269] width 214 height 25
click at [1500, 29] on span "[PERSON_NAME]" at bounding box center [1490, 32] width 102 height 18
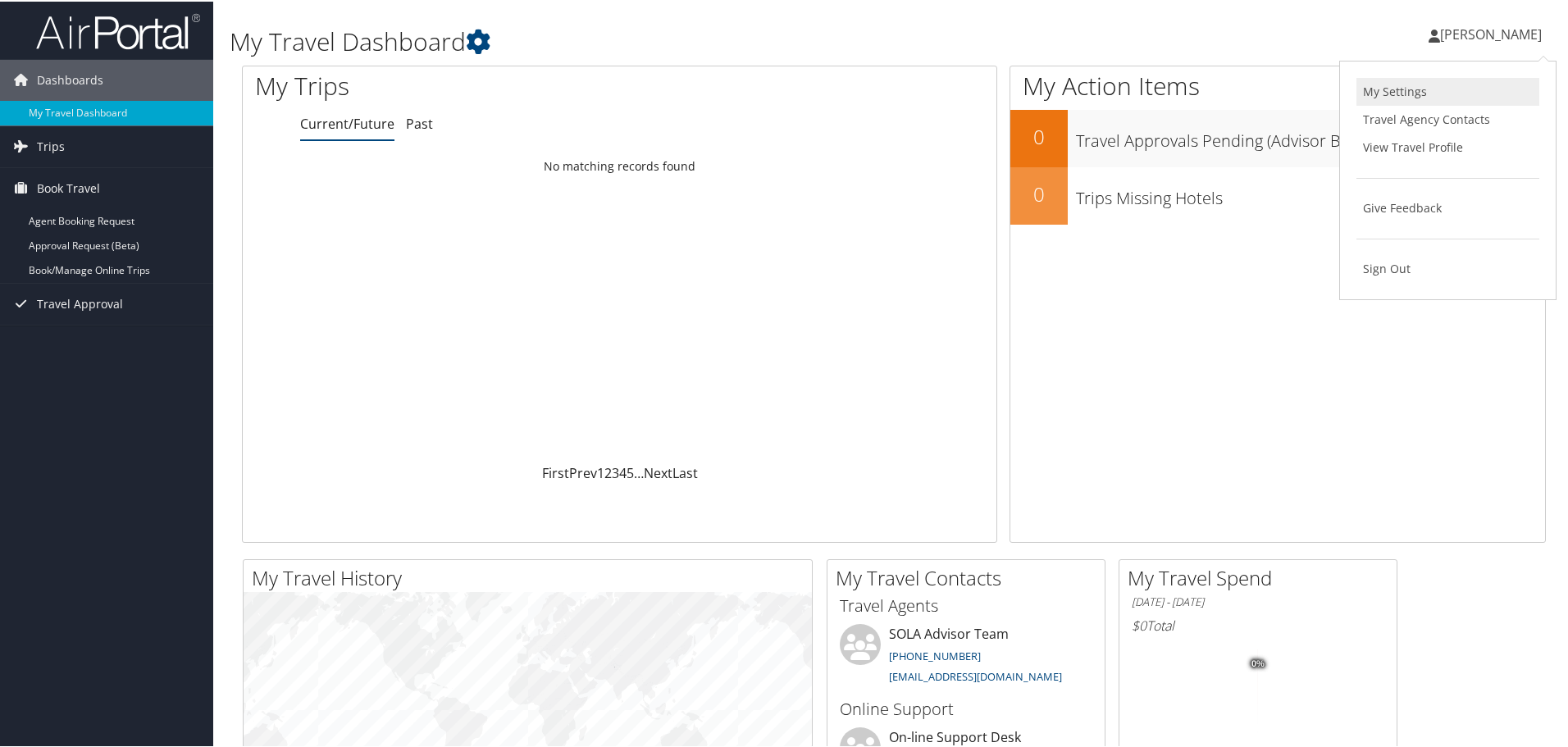
click at [1376, 88] on link "My Settings" at bounding box center [1447, 89] width 183 height 28
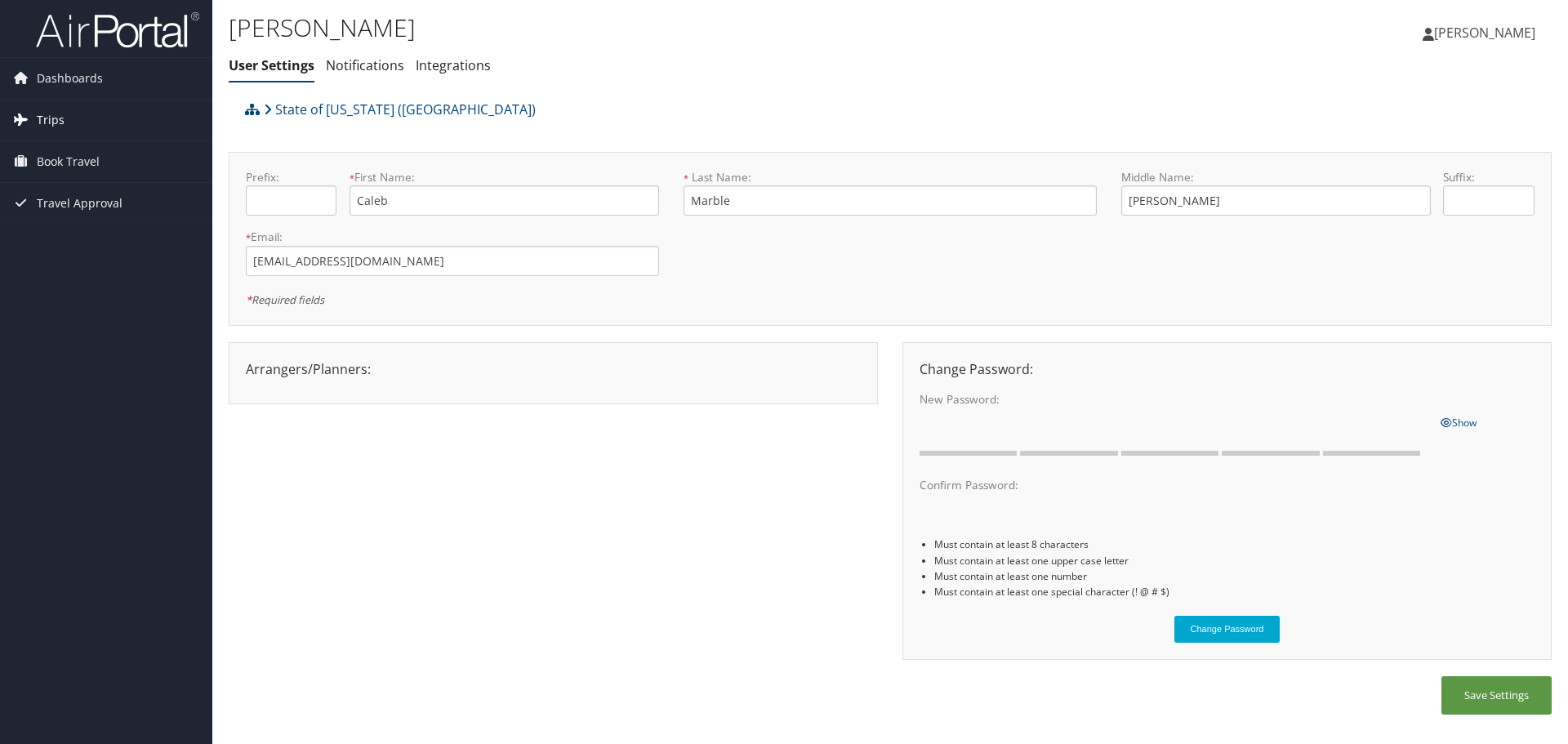
click at [64, 115] on link "Trips" at bounding box center [106, 119] width 213 height 41
click at [74, 232] on span "Book Travel" at bounding box center [68, 234] width 62 height 41
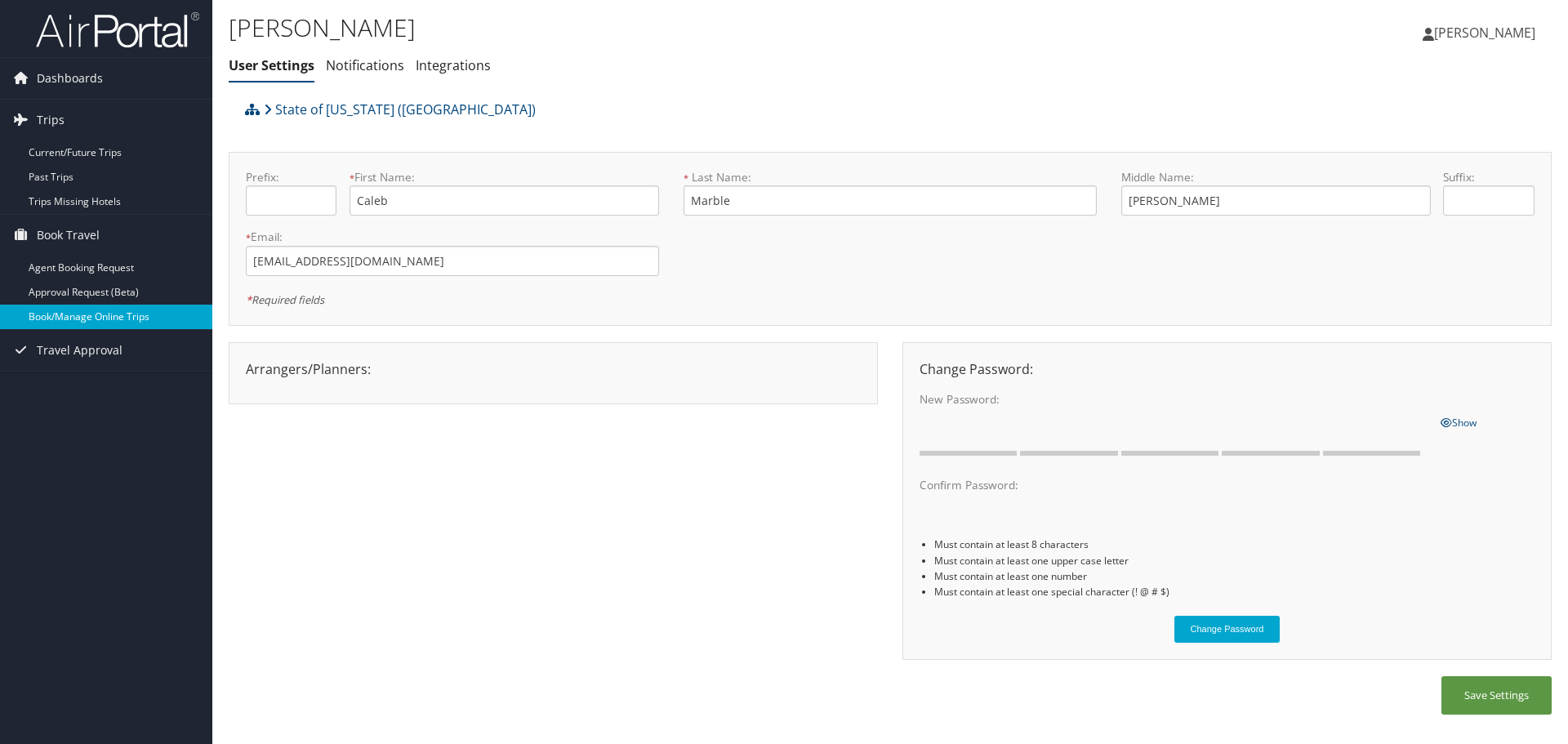
click at [111, 314] on link "Book/Manage Online Trips" at bounding box center [106, 317] width 213 height 25
